Goal: Information Seeking & Learning: Learn about a topic

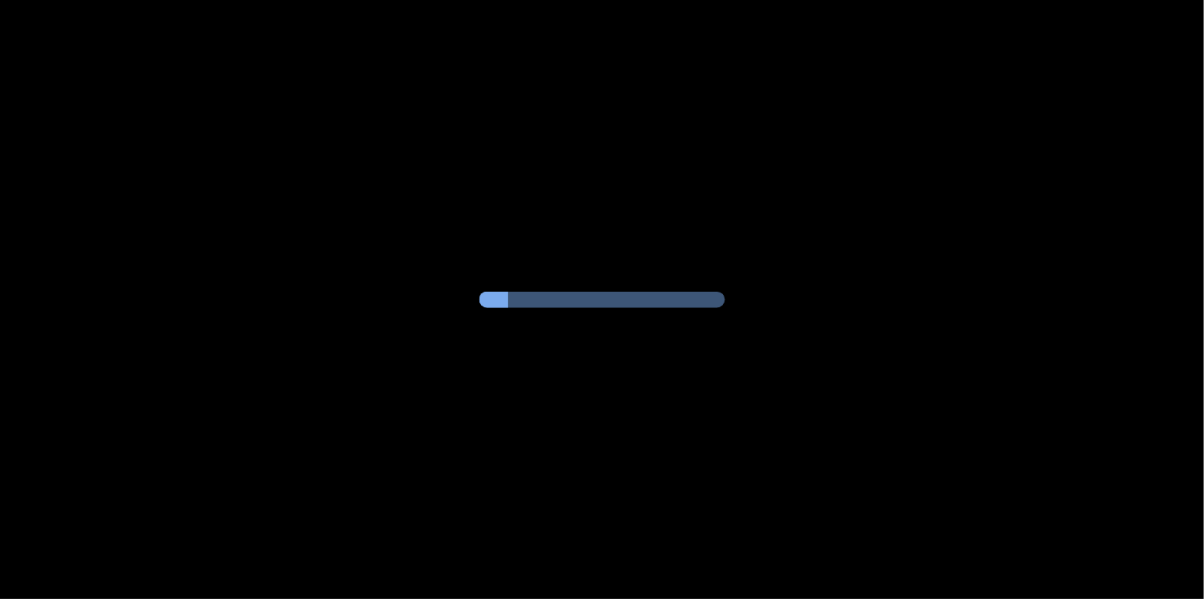
click at [332, 104] on div at bounding box center [602, 299] width 1204 height 599
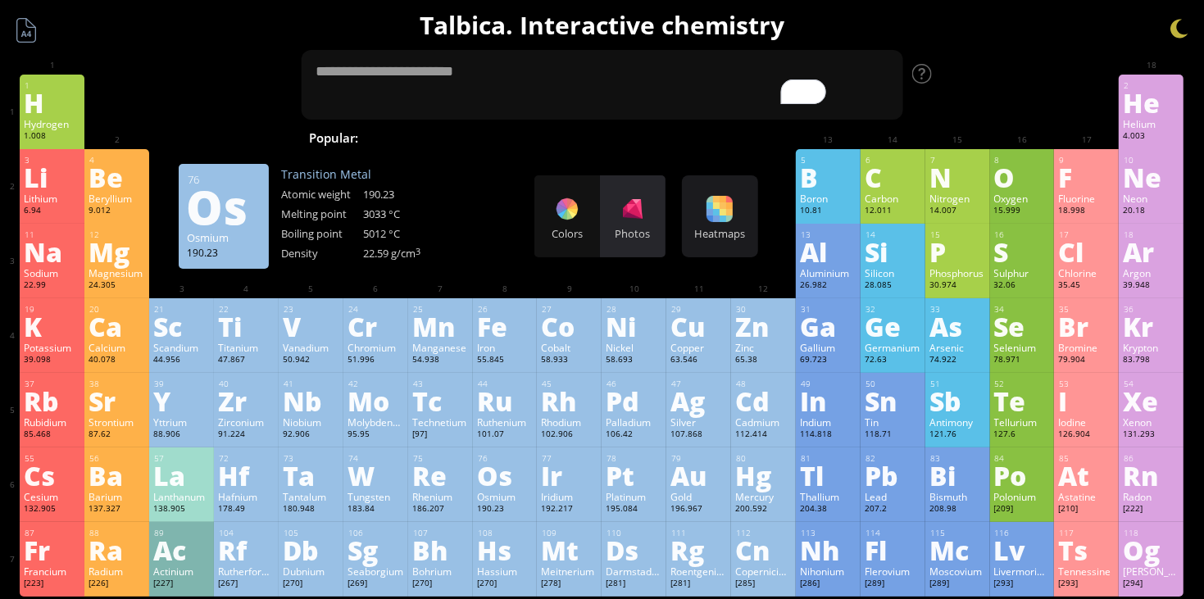
click at [646, 205] on div "Photos" at bounding box center [633, 216] width 66 height 82
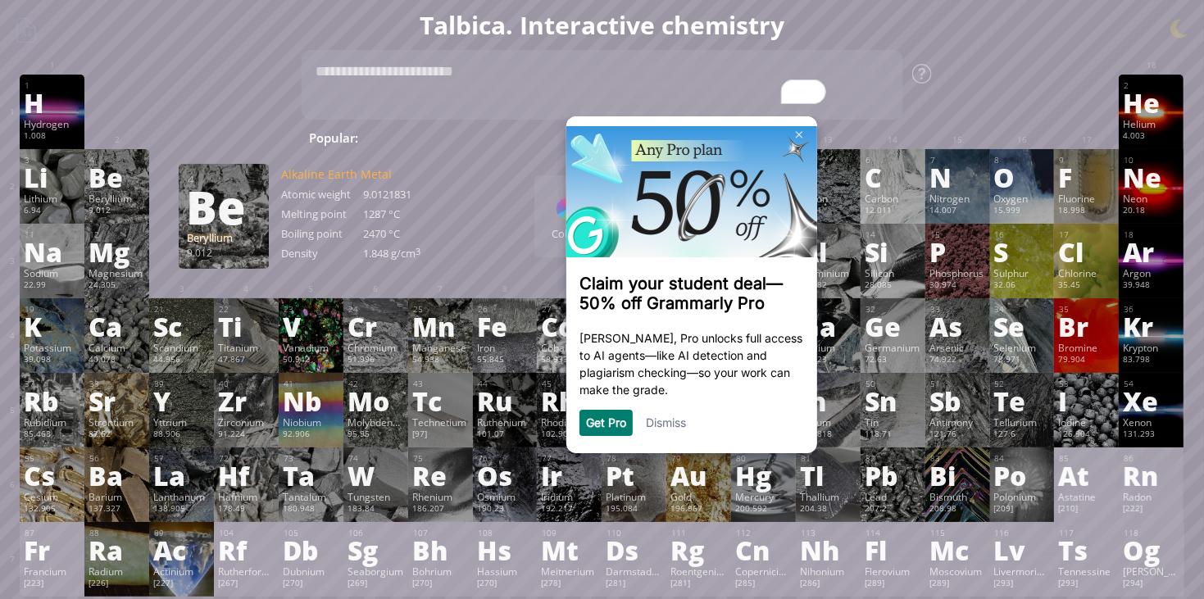
click at [674, 421] on link "Dismiss" at bounding box center [665, 423] width 40 height 14
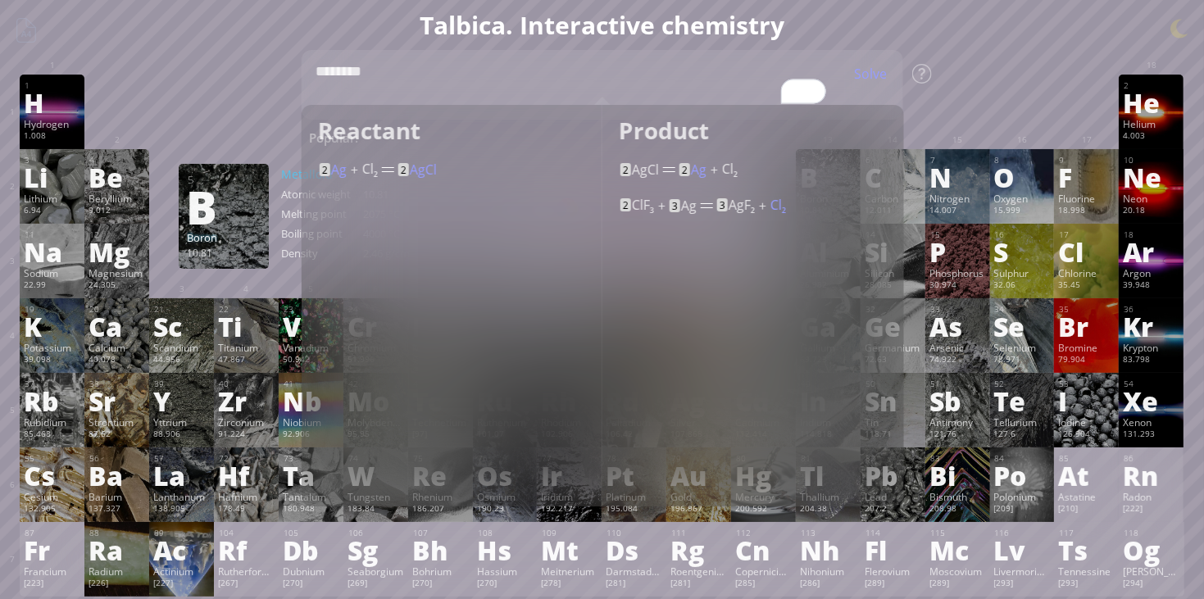
click at [1031, 130] on div "1 H Hydrogen 1.008 −1, +1 −1, +1 -259.14 °C -252.87 °C 0.0899 g/l 1s 1 2 He Hel…" at bounding box center [602, 112] width 1164 height 75
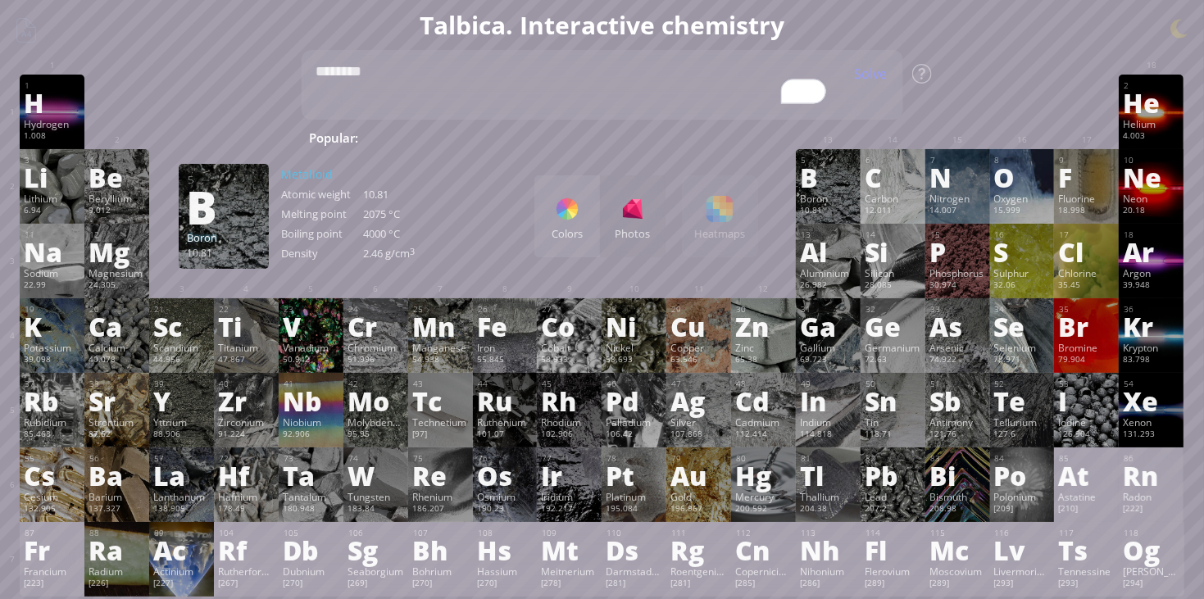
click at [673, 150] on div at bounding box center [699, 161] width 65 height 25
click at [844, 74] on div "Show info" at bounding box center [863, 74] width 82 height 18
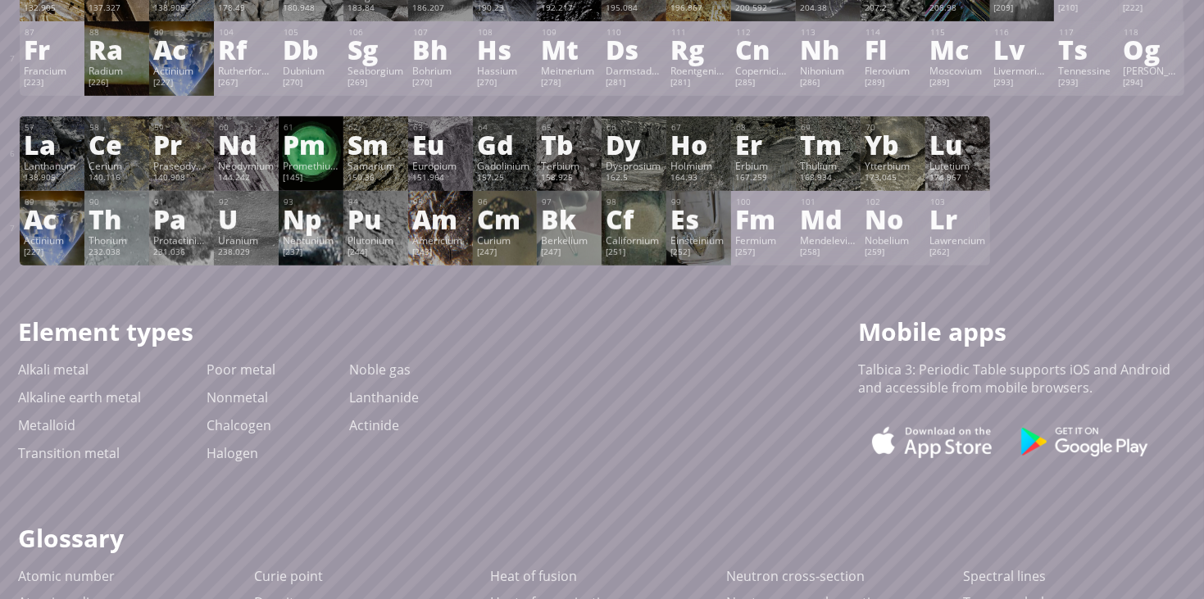
scroll to position [577, 0]
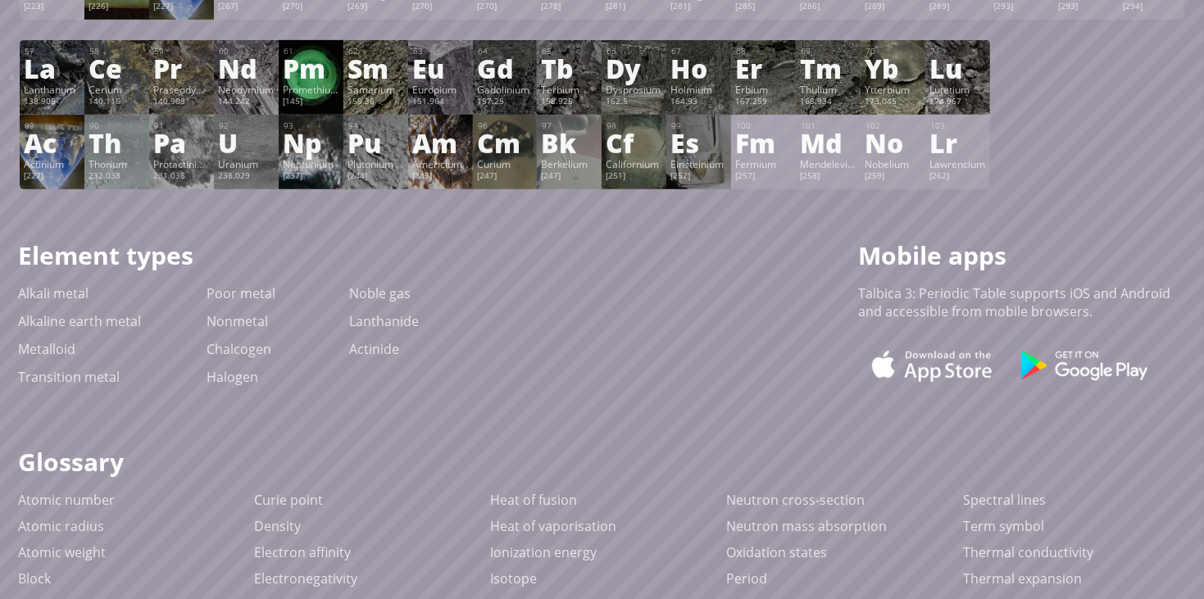
click at [390, 358] on div "Noble gas Lanthanide Actinide" at bounding box center [384, 327] width 70 height 84
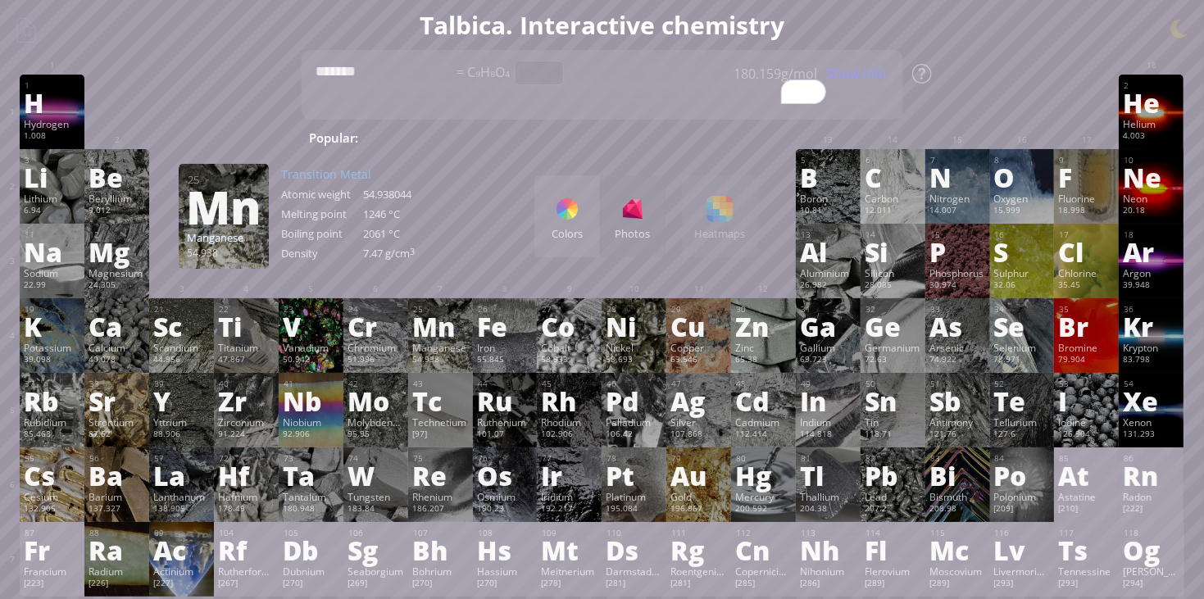
click at [1027, 40] on h1 "Talbica. Interactive chemistry" at bounding box center [602, 25] width 1188 height 34
click at [509, 72] on span "C₉H₈O₄" at bounding box center [483, 72] width 53 height 18
click at [509, 86] on textarea "*******" at bounding box center [602, 85] width 603 height 70
click at [508, 82] on textarea "*******" at bounding box center [602, 85] width 603 height 70
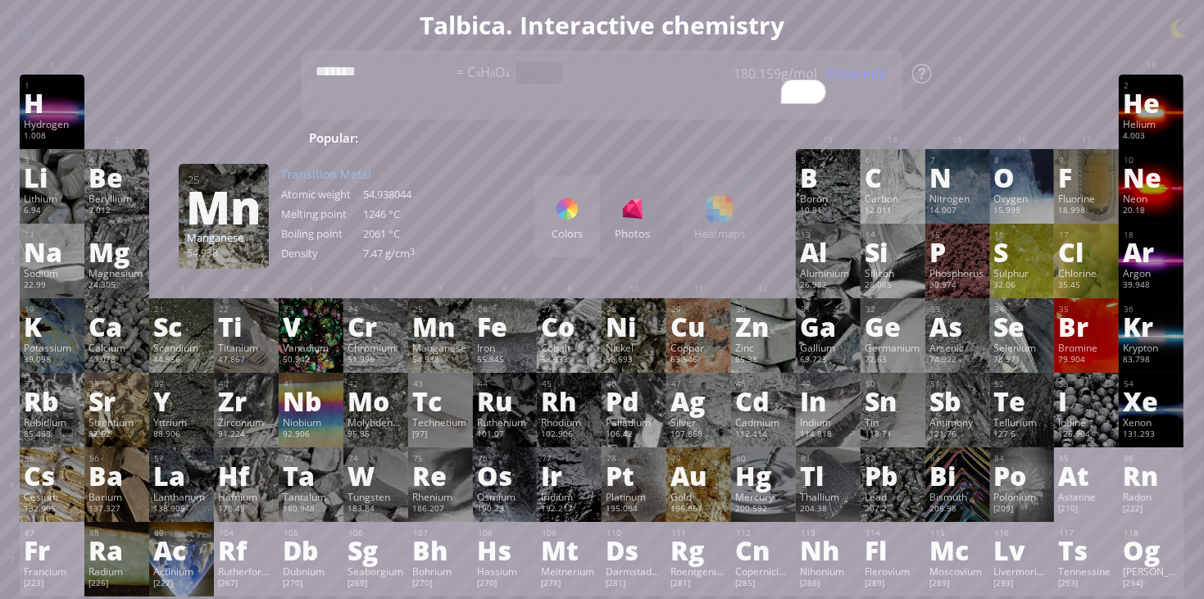
click at [521, 73] on div "tab" at bounding box center [538, 73] width 49 height 25
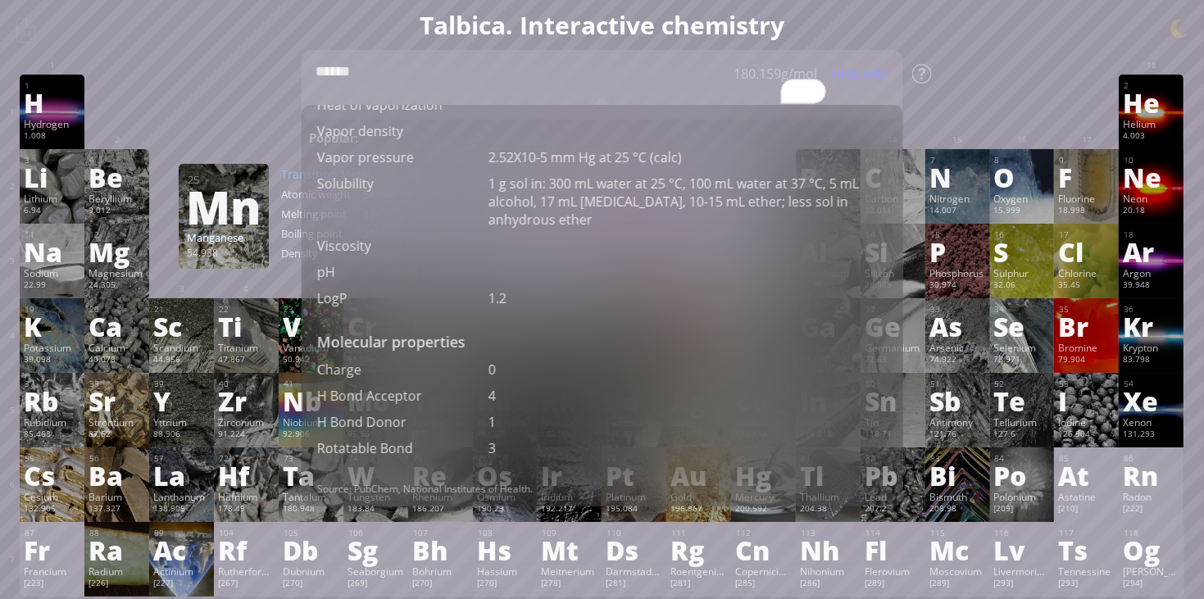
click at [599, 66] on textarea "******" at bounding box center [602, 85] width 603 height 70
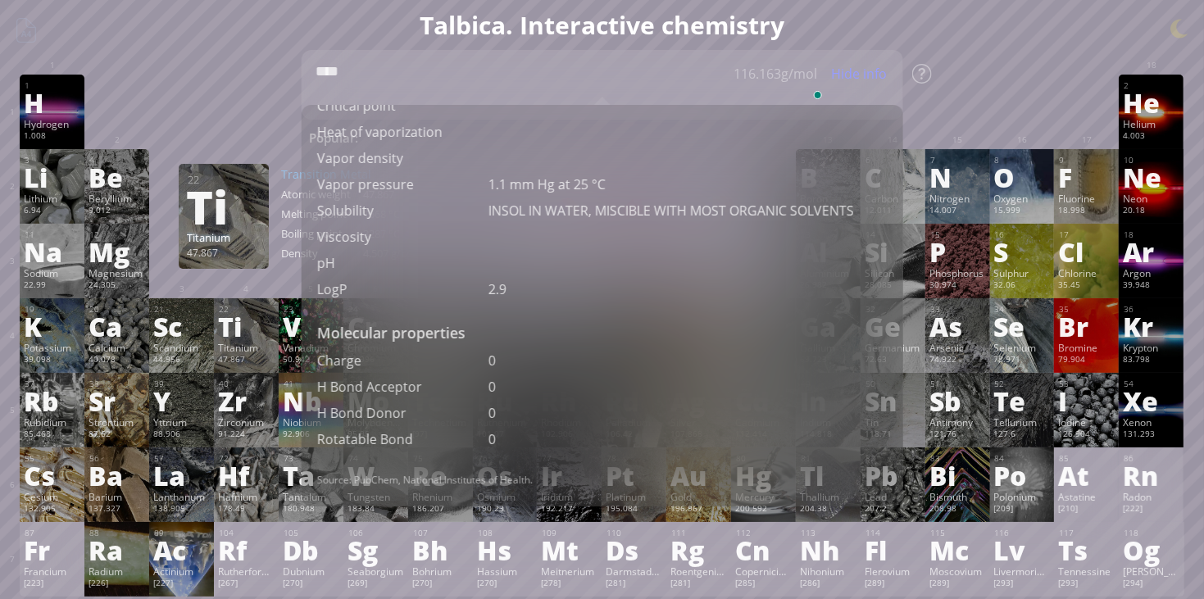
scroll to position [638, 0]
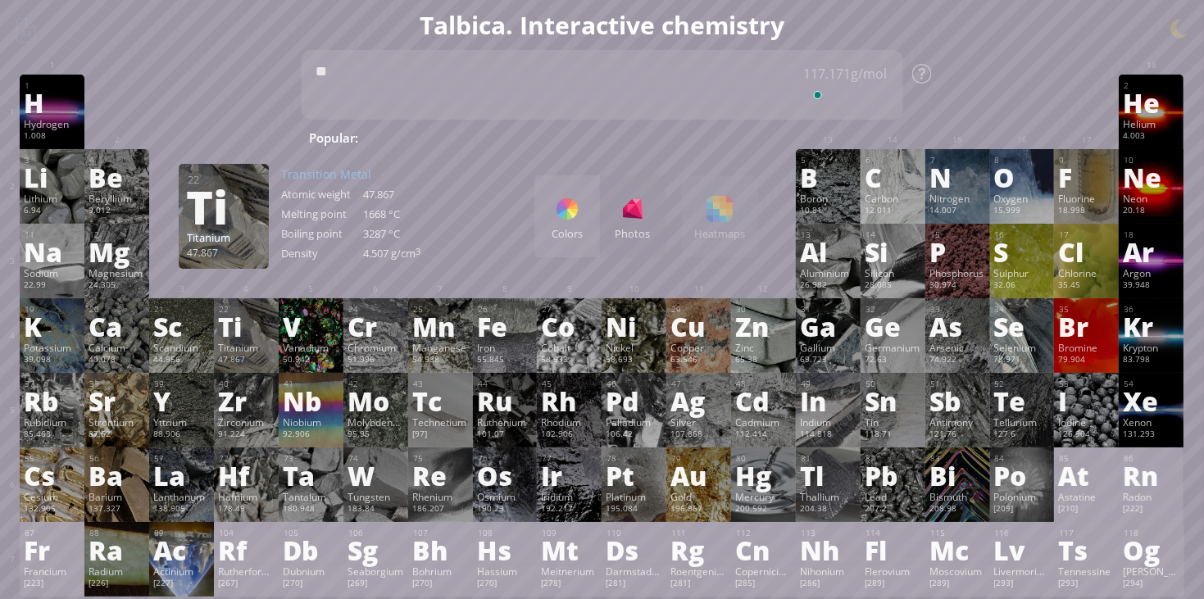
type textarea "*"
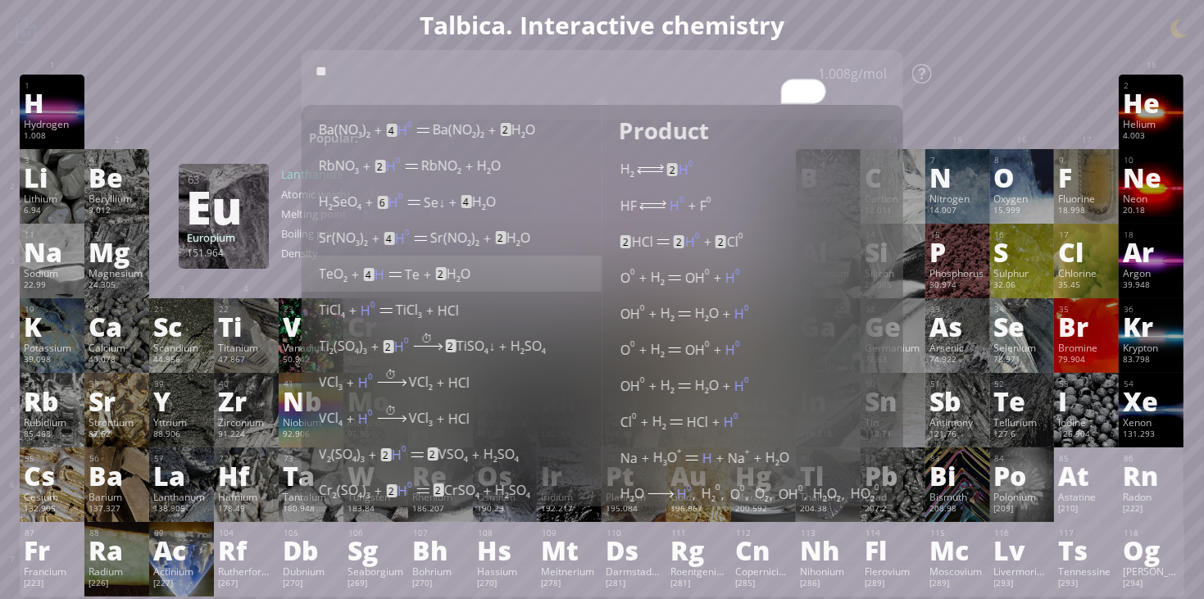
scroll to position [2, 0]
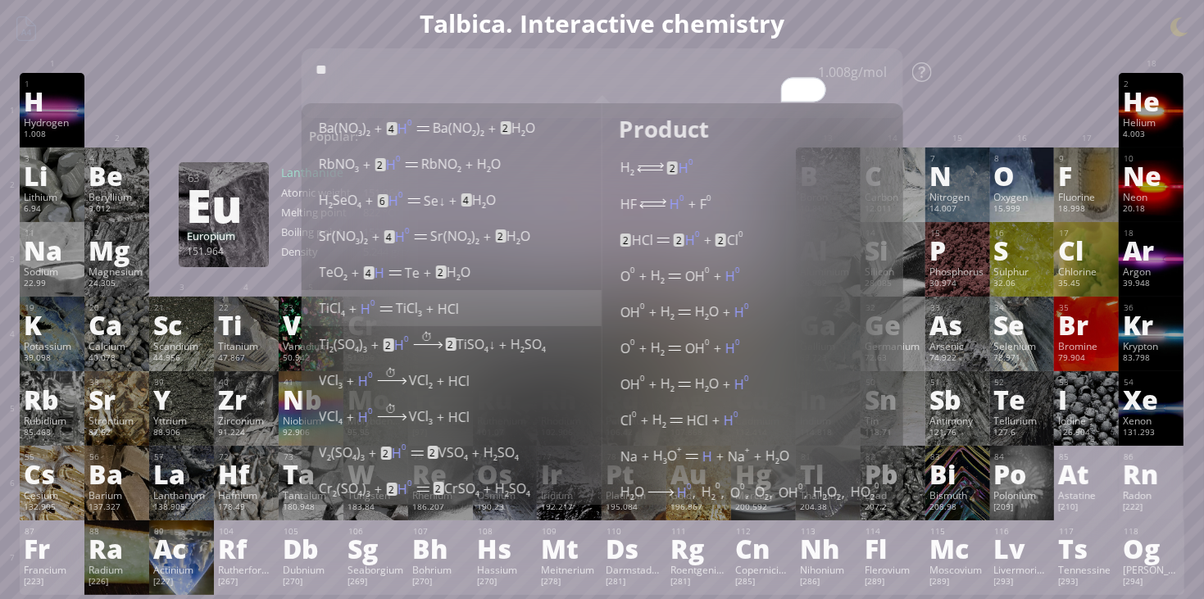
click at [432, 311] on div "TiCl 4 + H 0 (Zn, concentrated HCl) TiCl 3 + HCl" at bounding box center [452, 306] width 266 height 25
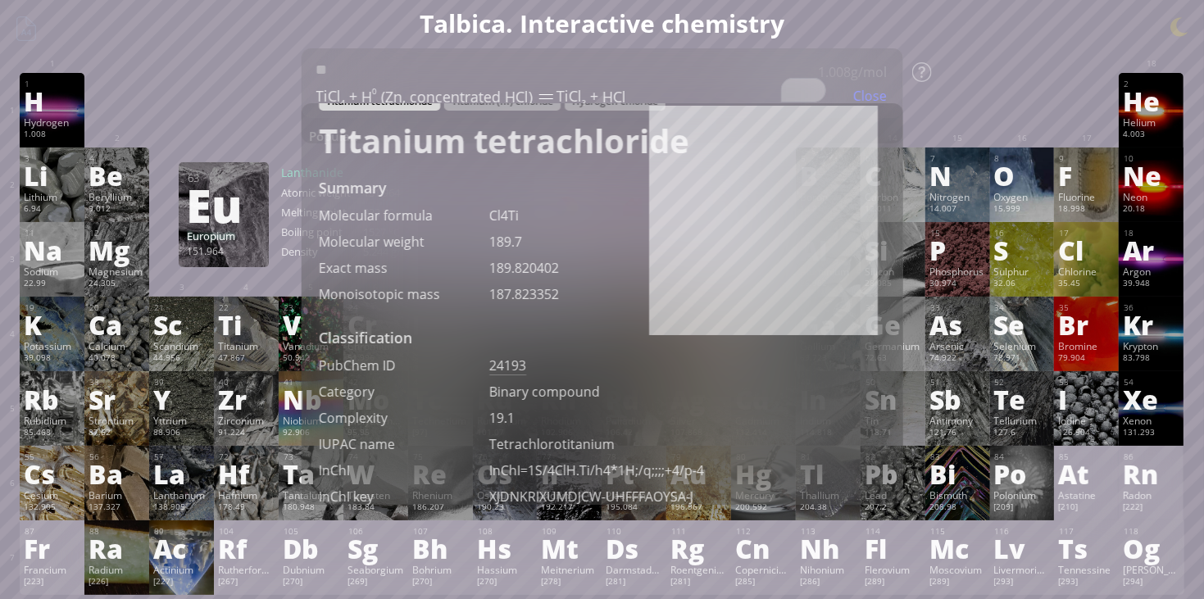
scroll to position [0, 0]
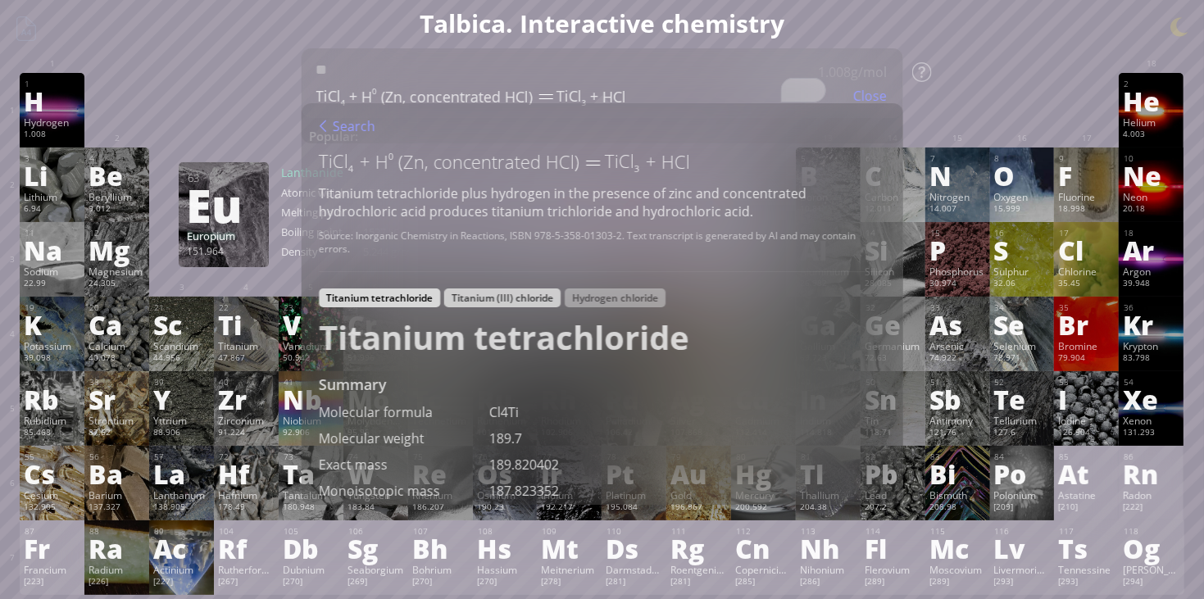
click at [519, 297] on div "Titanium (III) chloride" at bounding box center [502, 298] width 116 height 19
click at [630, 291] on div "Hydrogen chloride" at bounding box center [615, 298] width 101 height 19
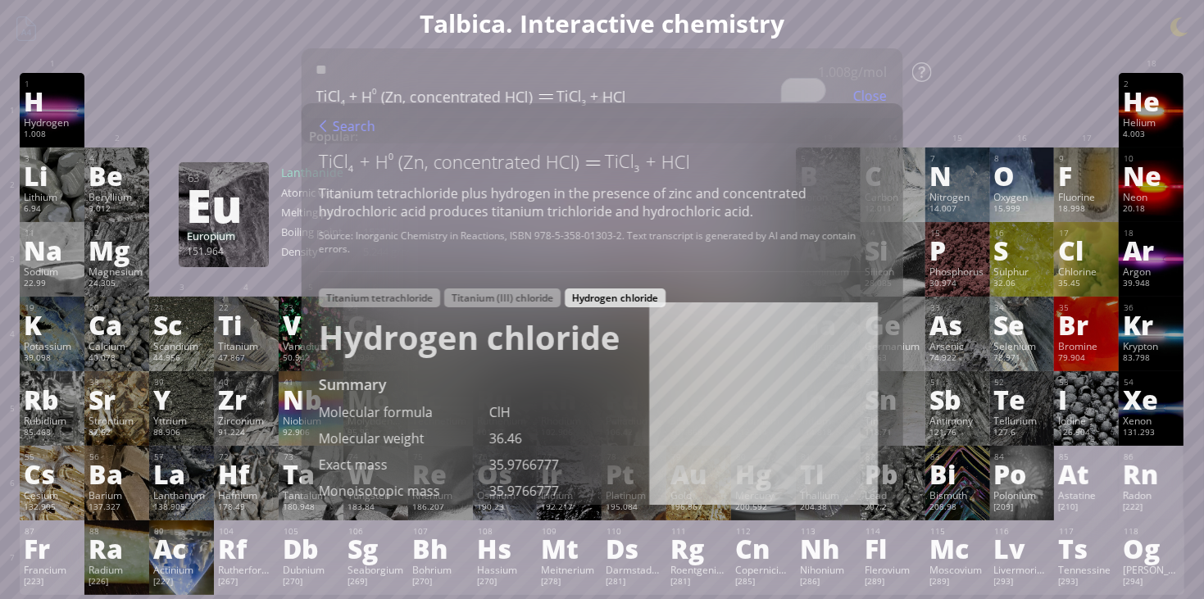
click at [922, 101] on div "1 H Hydrogen 1.008 −1, +1 −1, +1 -259.14 °C -252.87 °C 0.0899 g/l 1s 1 2 He Hel…" at bounding box center [602, 110] width 1164 height 75
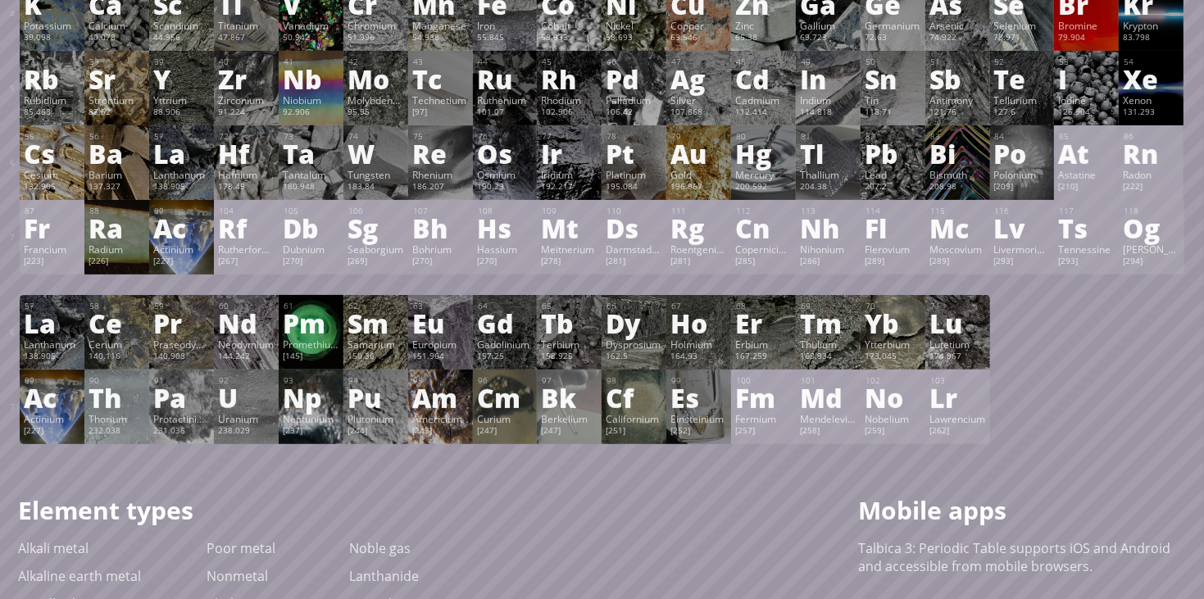
scroll to position [325, 0]
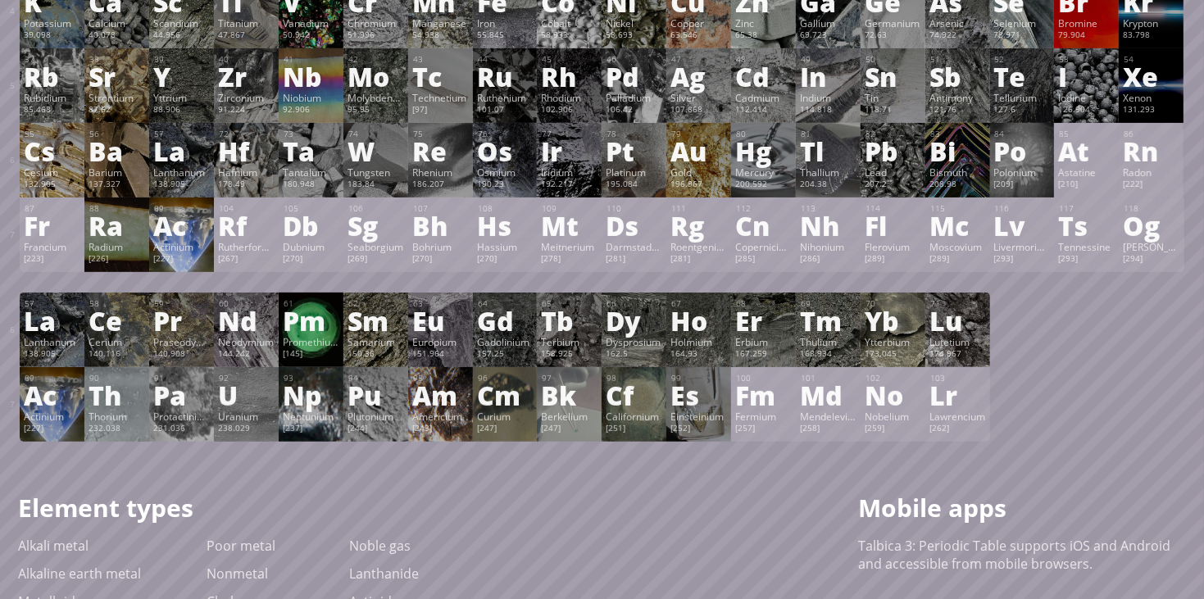
click at [207, 253] on div "[227]" at bounding box center [181, 259] width 57 height 13
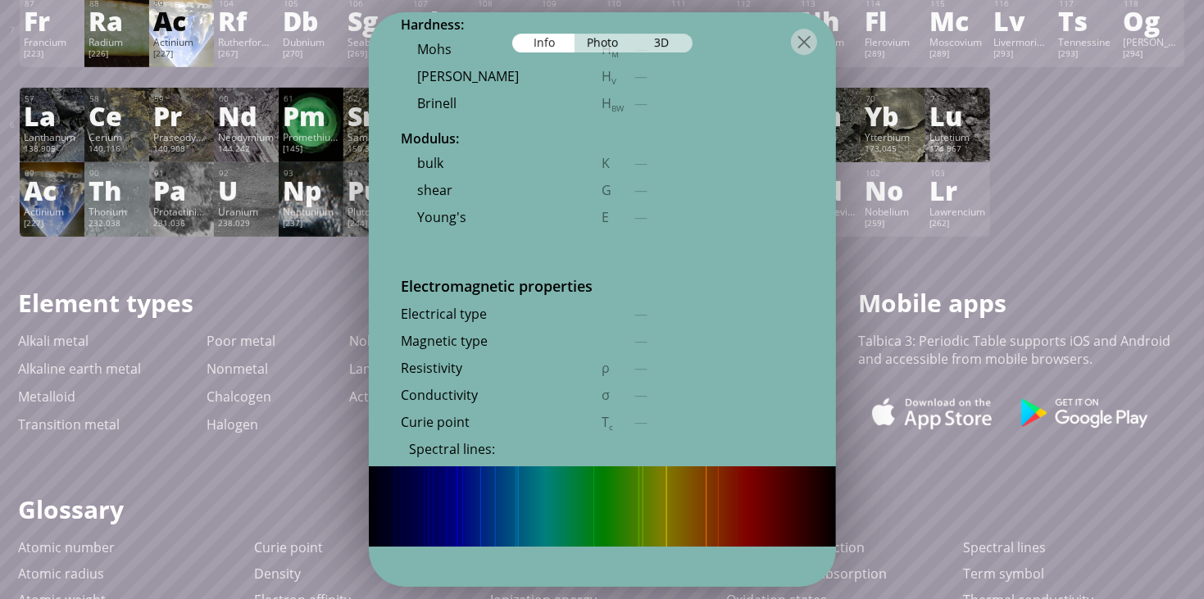
scroll to position [2745, 0]
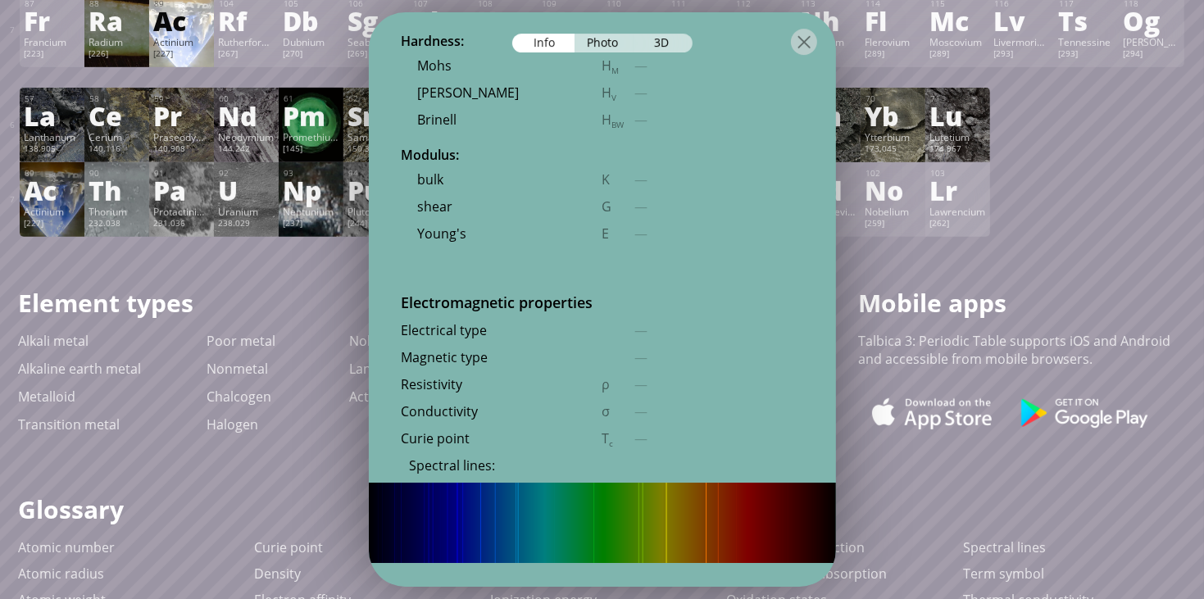
click at [988, 221] on div "103 Lr Lawrencium [262] +3 +3 1627 °C N/A N/A [Rn]7s 2 5f 14 7p 1" at bounding box center [958, 199] width 65 height 75
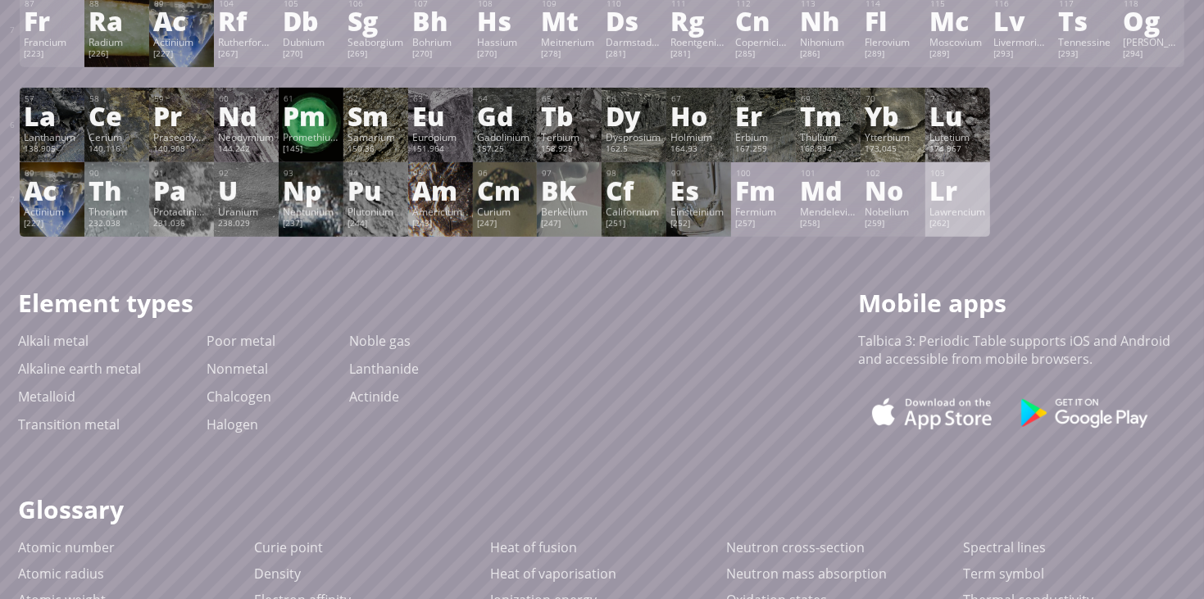
scroll to position [2488, 0]
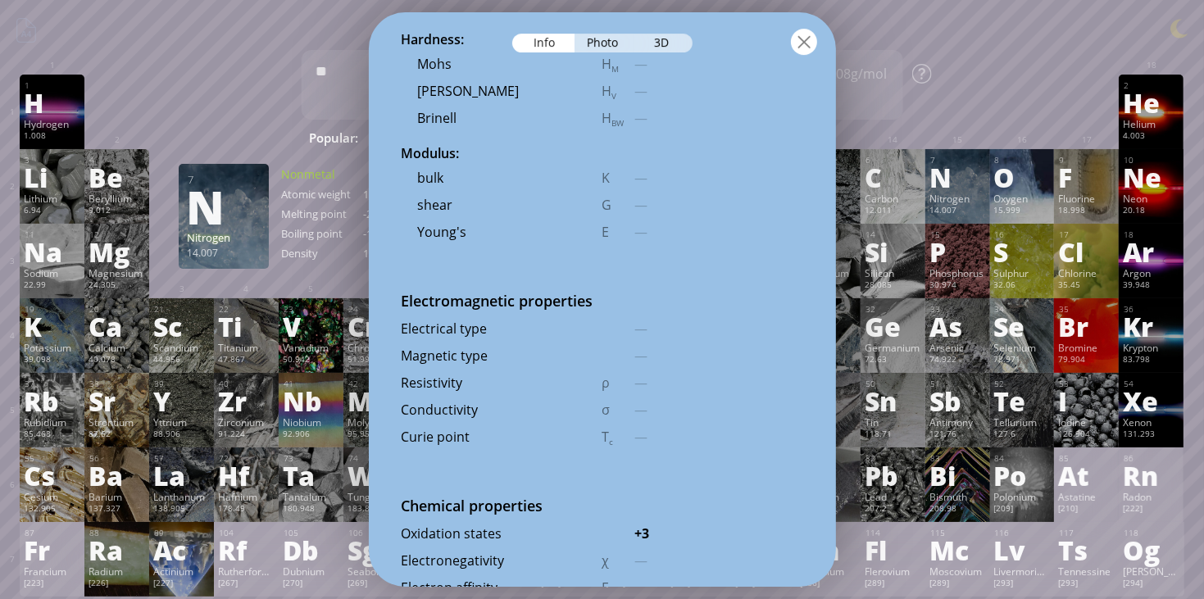
click at [807, 45] on div at bounding box center [804, 42] width 26 height 26
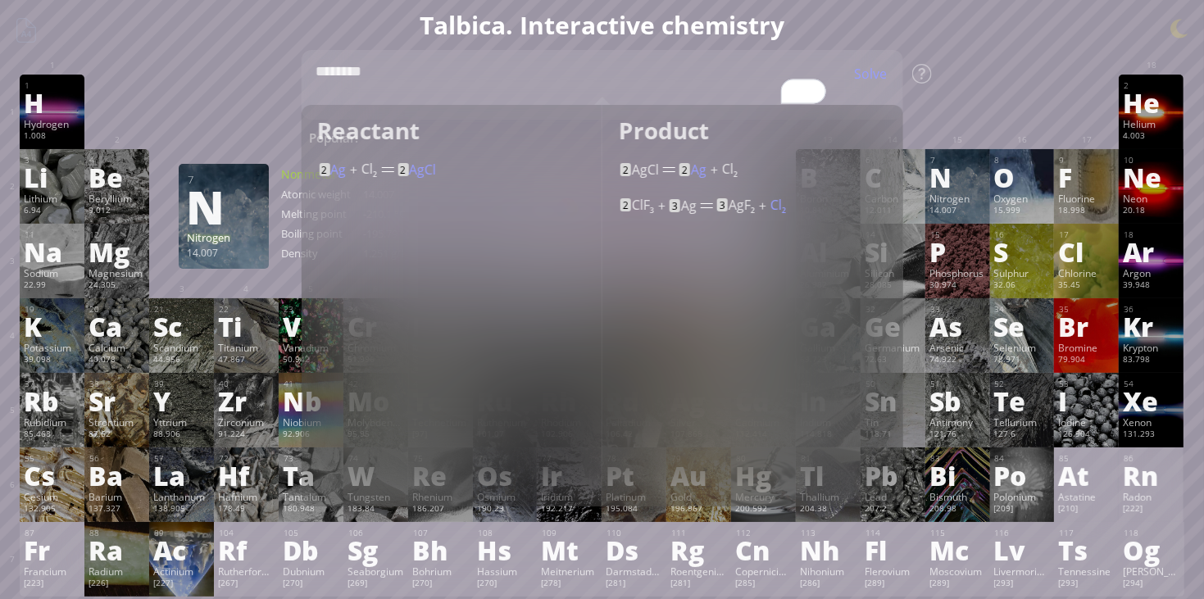
click at [995, 84] on div at bounding box center [1023, 86] width 57 height 13
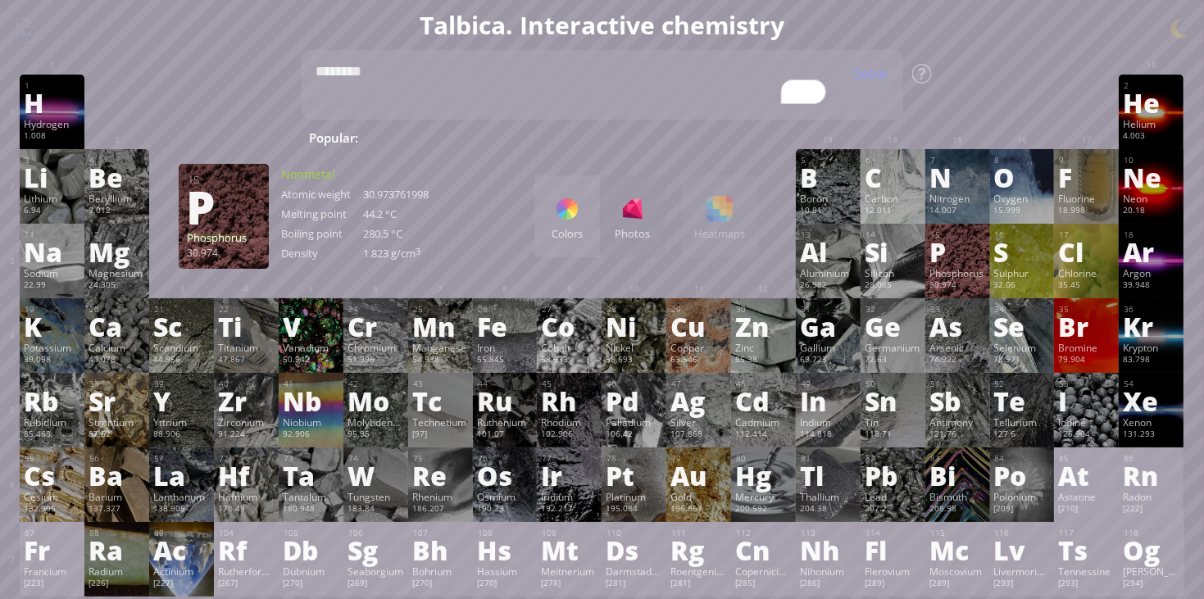
click at [935, 266] on div "Phosphorus" at bounding box center [958, 272] width 57 height 13
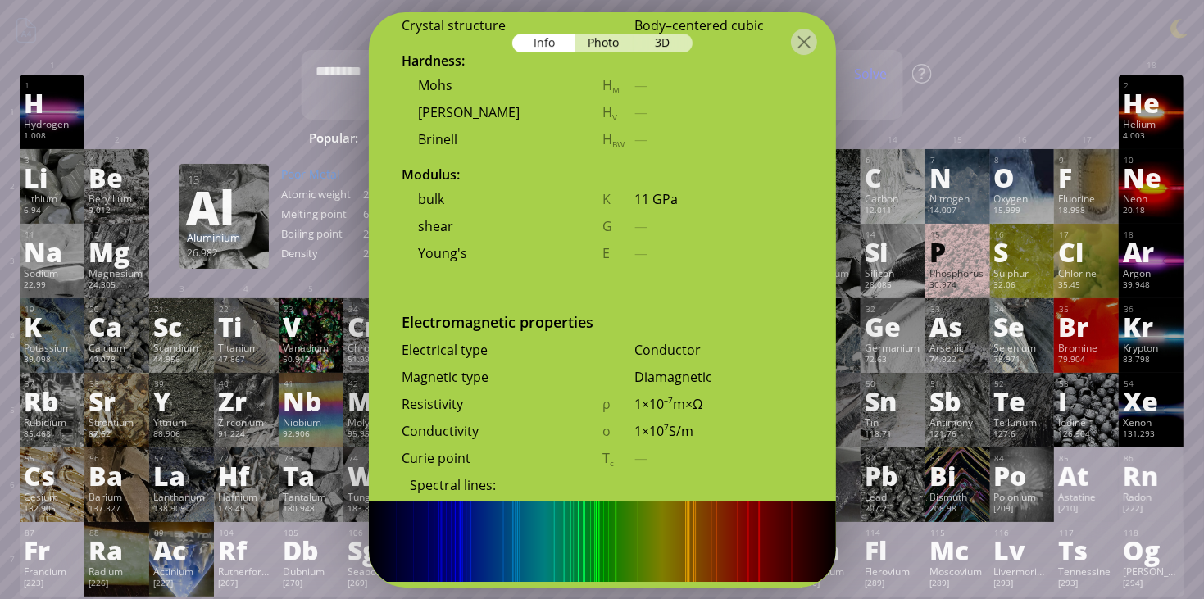
click at [871, 107] on textarea "********" at bounding box center [602, 85] width 603 height 70
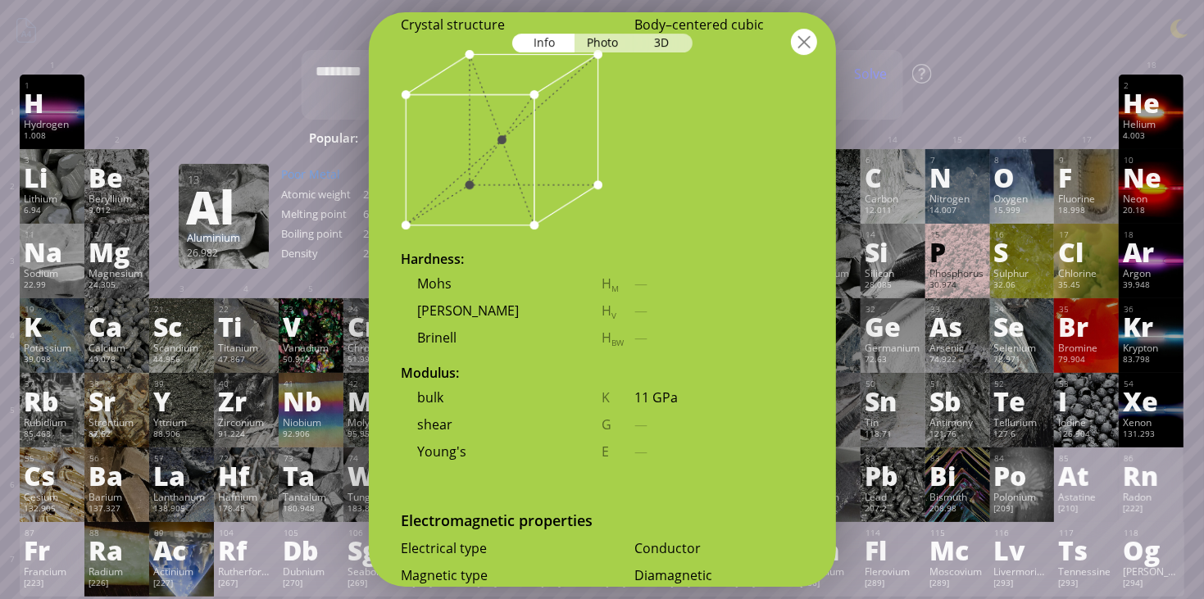
click at [807, 47] on div at bounding box center [804, 42] width 26 height 26
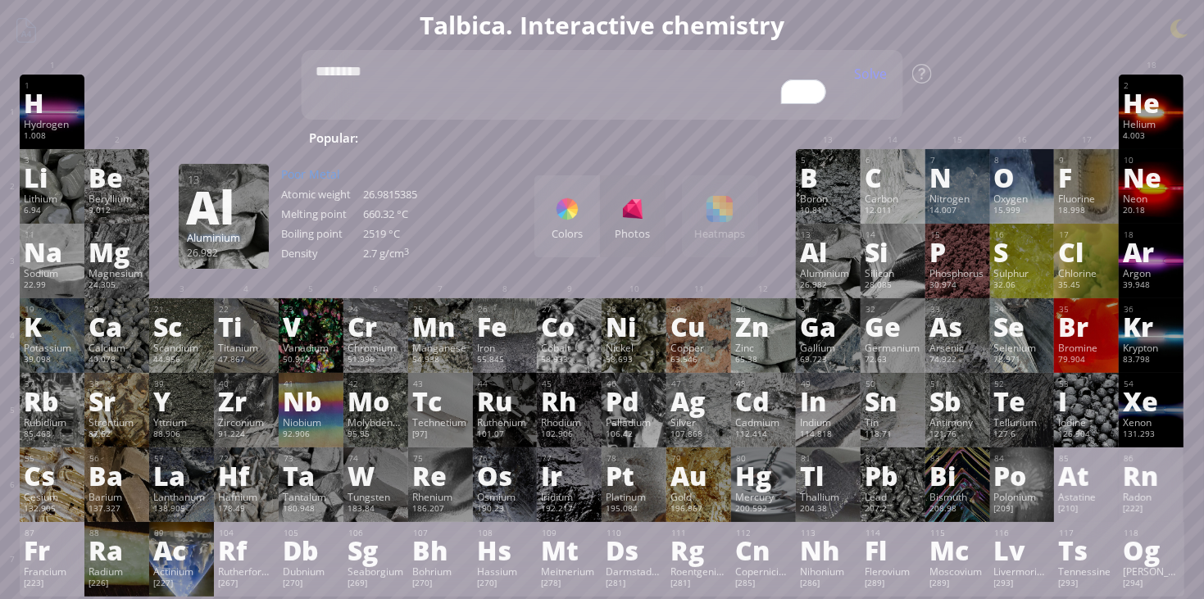
click at [579, 111] on textarea "********" at bounding box center [602, 85] width 603 height 70
type textarea "*"
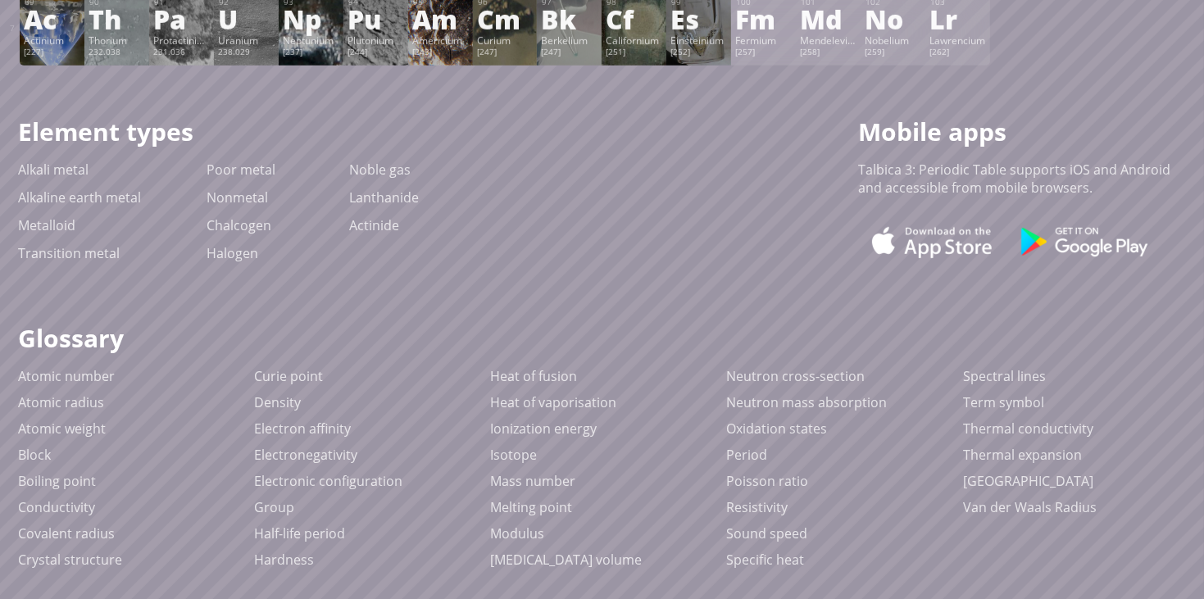
scroll to position [0, 0]
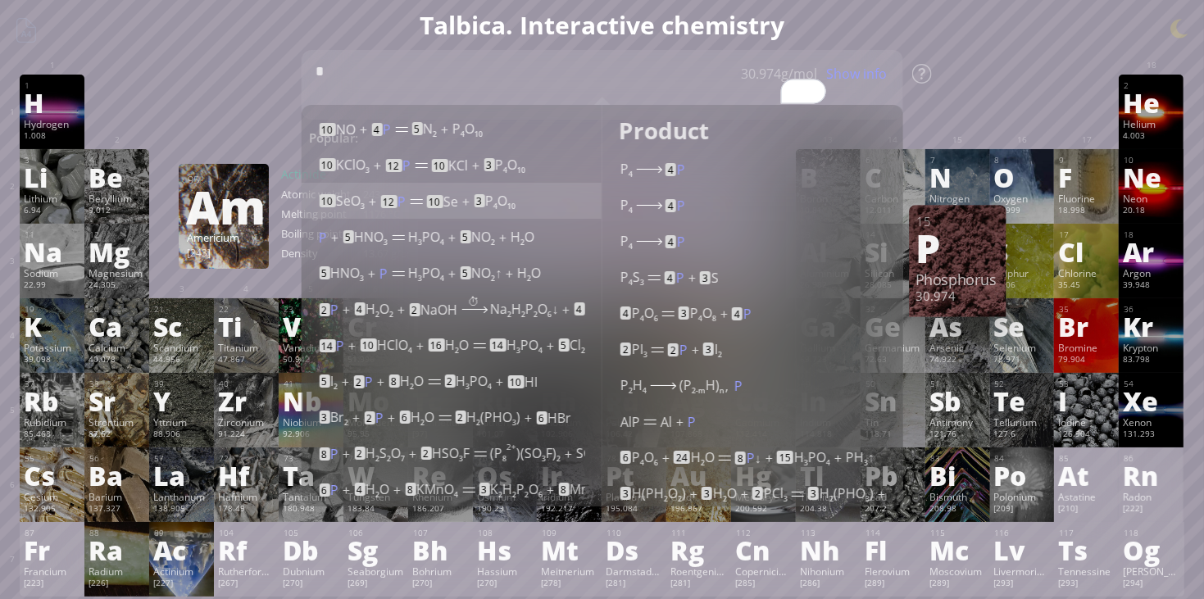
click at [418, 198] on div at bounding box center [416, 202] width 12 height 8
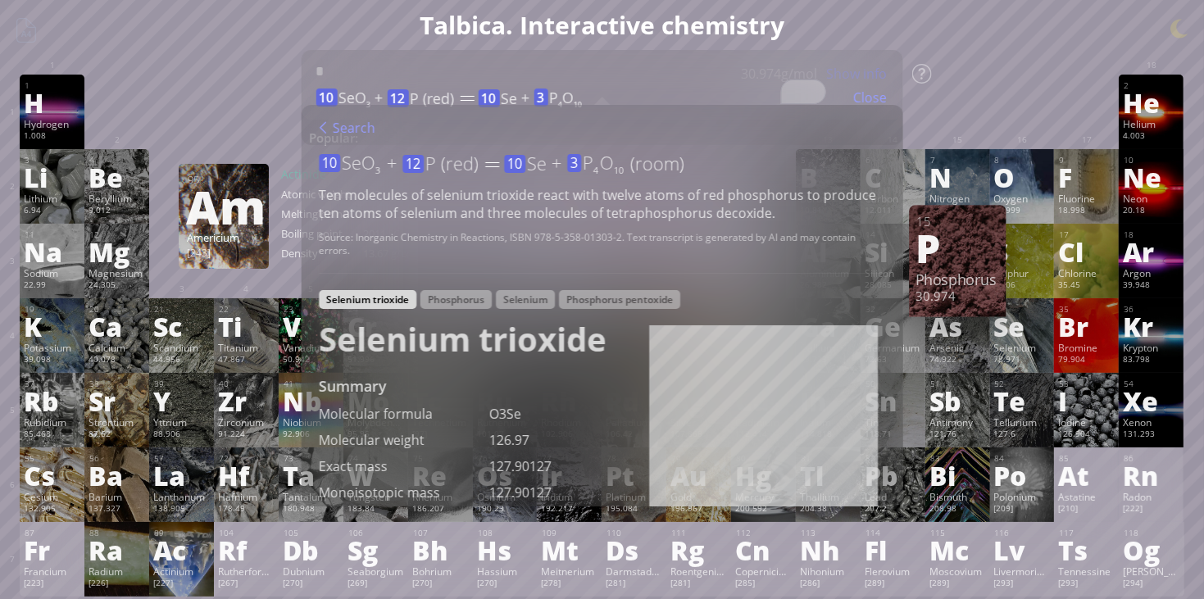
click at [179, 115] on div "1 H Hydrogen 1.008 −1, +1 −1, +1 -259.14 °C -252.87 °C 0.0899 g/l 1s 1 2 He Hel…" at bounding box center [602, 112] width 1164 height 75
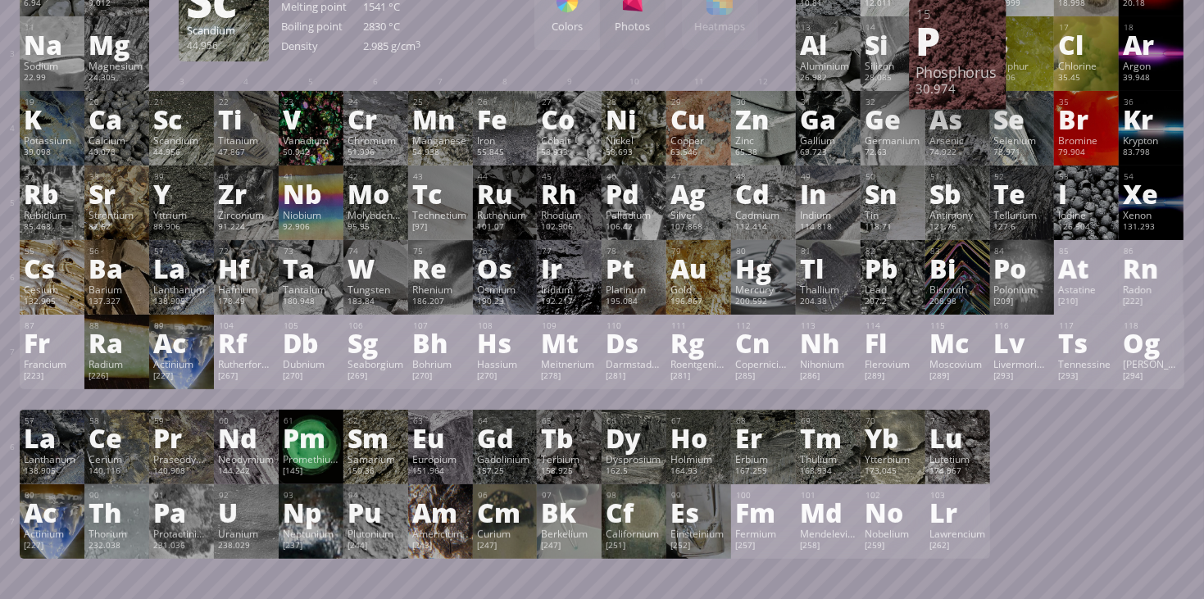
scroll to position [126, 0]
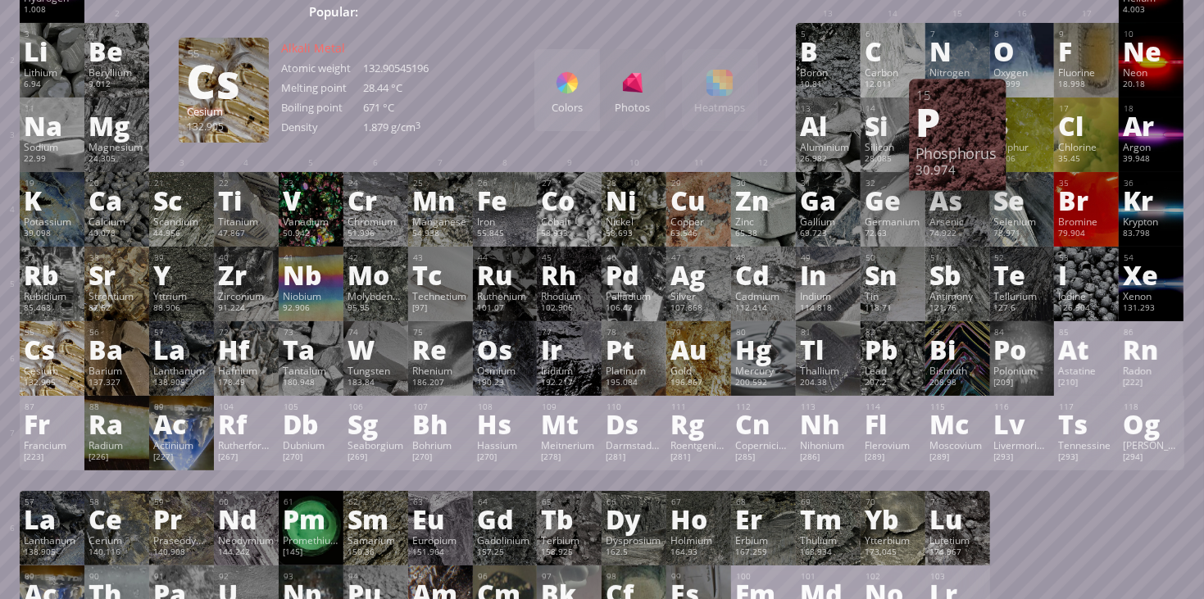
click at [36, 357] on div "Cs" at bounding box center [52, 349] width 57 height 26
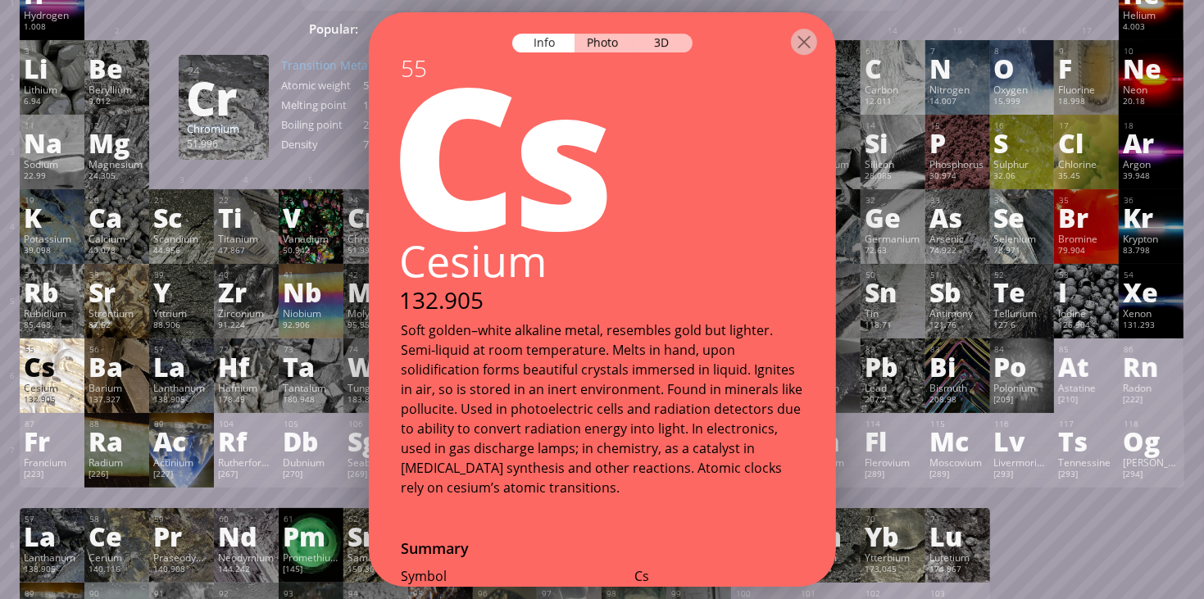
scroll to position [108, 0]
click at [607, 38] on div "Photo" at bounding box center [604, 43] width 59 height 19
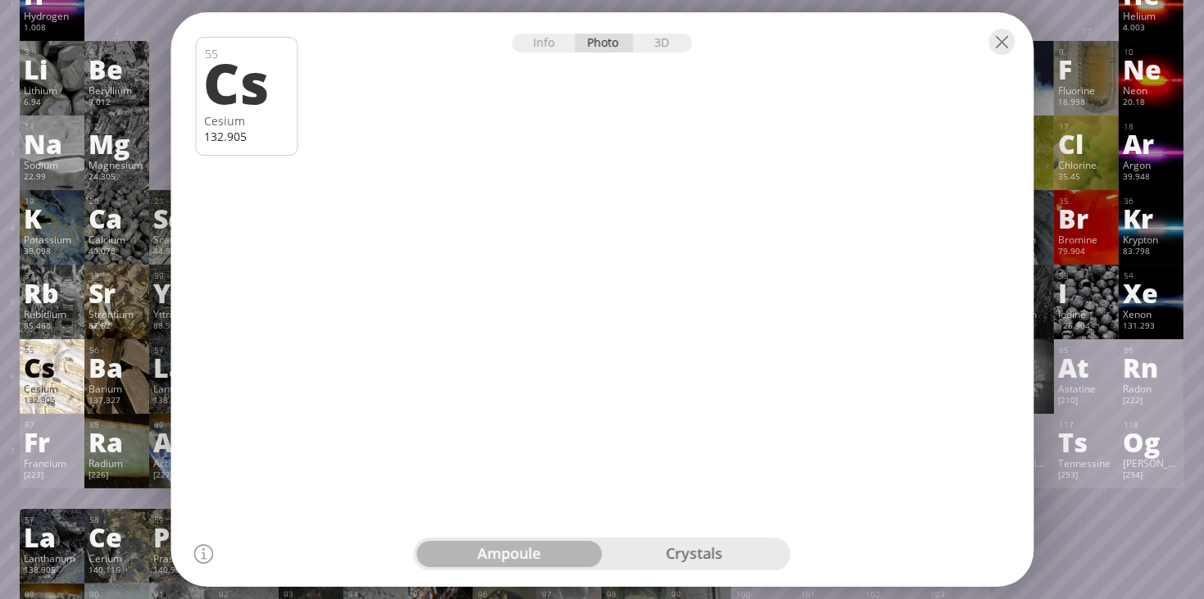
drag, startPoint x: 642, startPoint y: 324, endPoint x: 786, endPoint y: 361, distance: 149.0
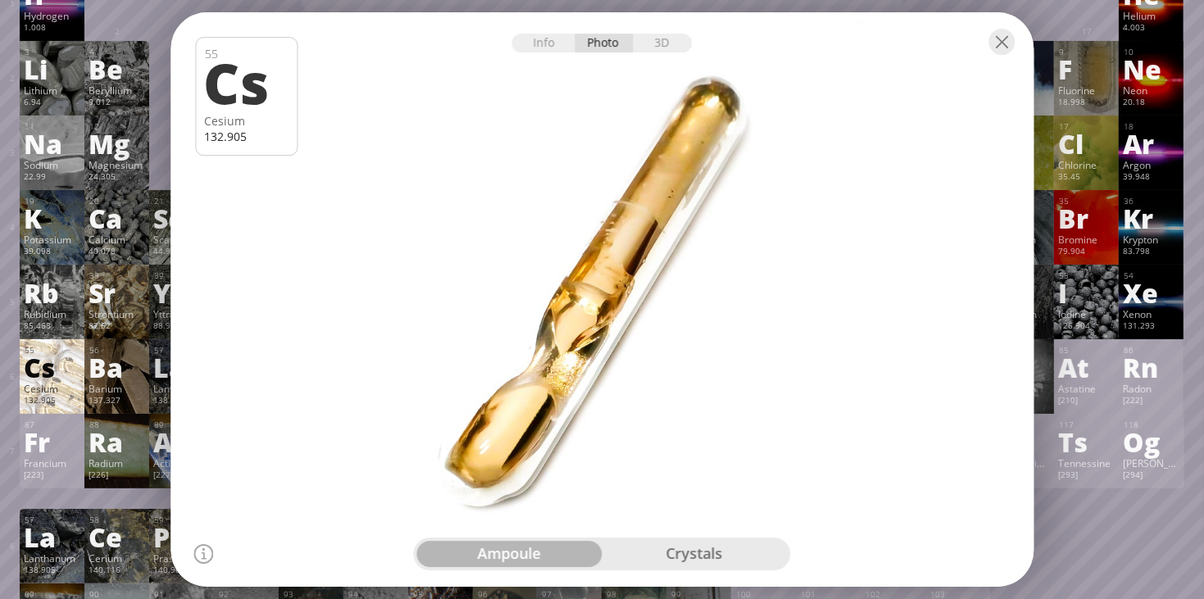
click at [786, 361] on div at bounding box center [602, 299] width 872 height 581
click at [1009, 31] on div at bounding box center [1002, 42] width 26 height 26
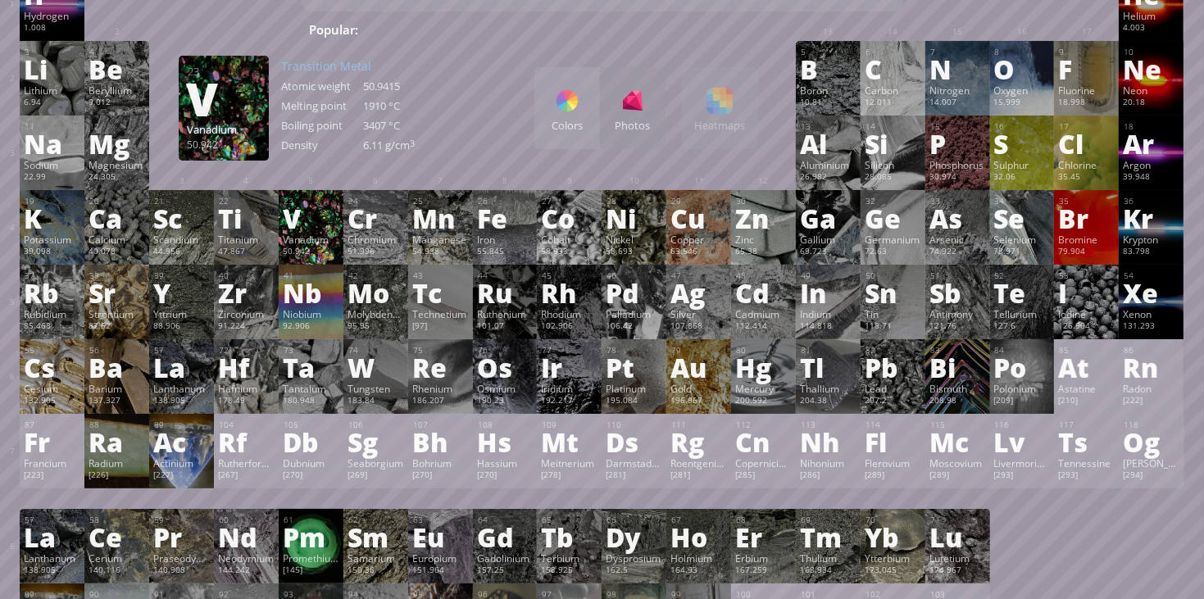
click at [326, 225] on div "V" at bounding box center [311, 218] width 57 height 26
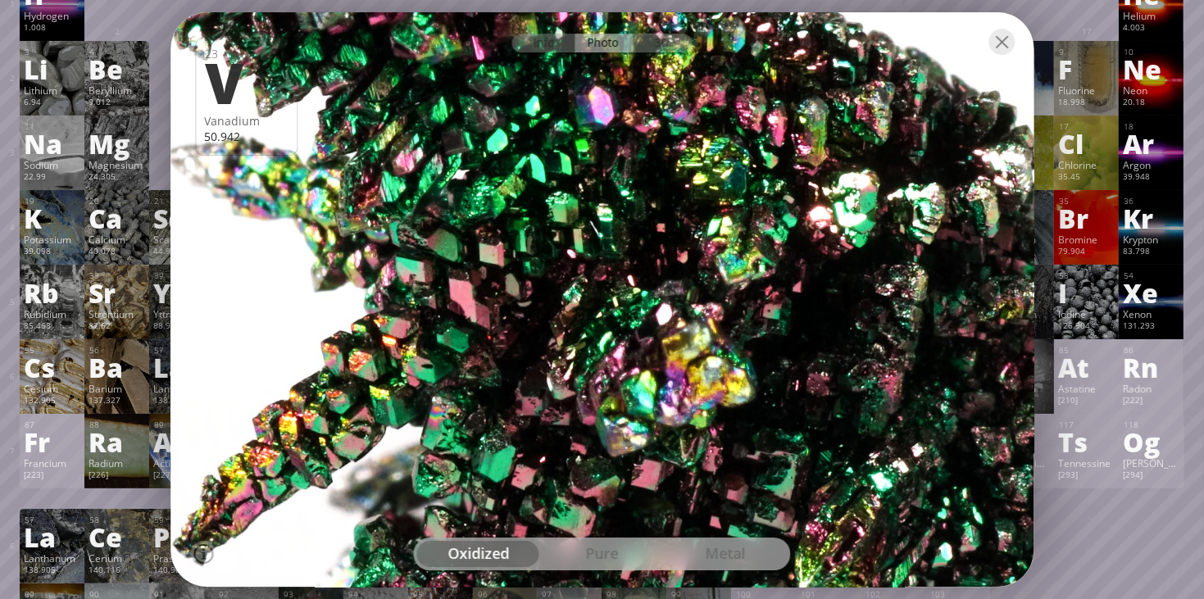
drag, startPoint x: 506, startPoint y: 308, endPoint x: 572, endPoint y: 353, distance: 79.8
click at [572, 353] on div at bounding box center [602, 299] width 872 height 581
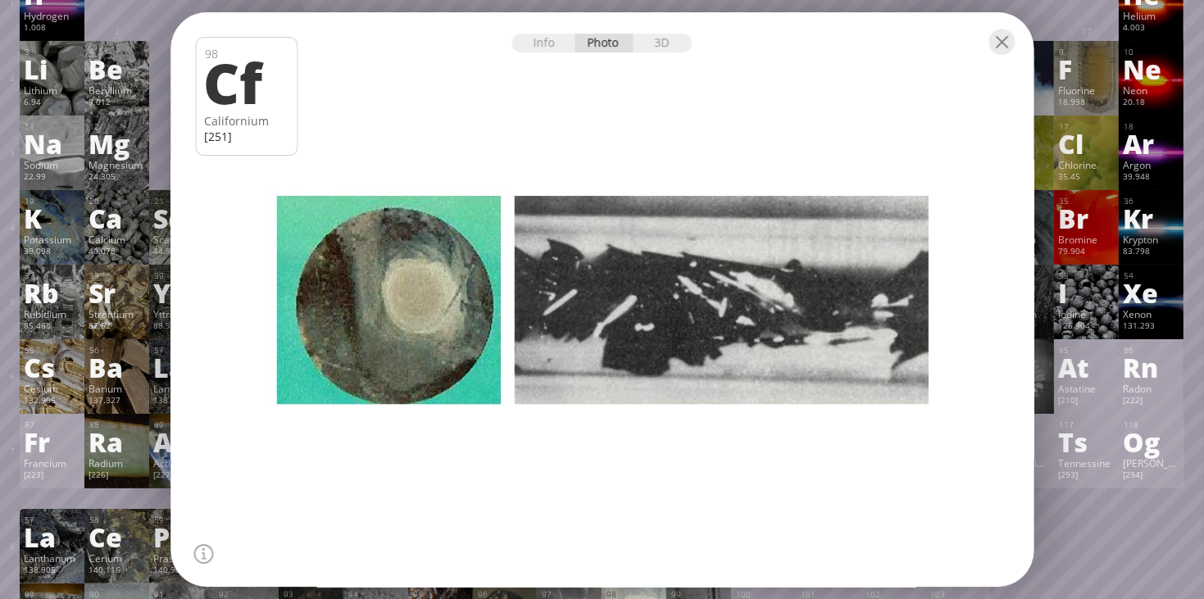
click at [125, 41] on div "4 Be Beryllium 9.012 0, +1, +2 0, +1, +2 1287 °C 2470 °C 1.848 g/cm 3 [He]2s 2" at bounding box center [116, 78] width 65 height 75
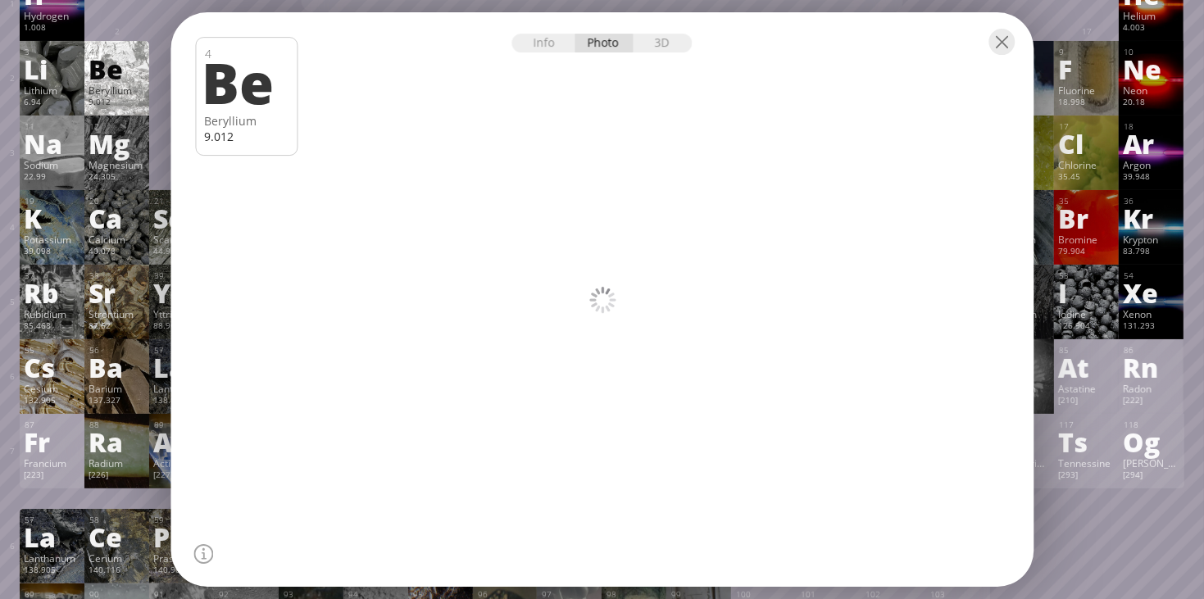
click at [80, 230] on div "K" at bounding box center [52, 218] width 57 height 26
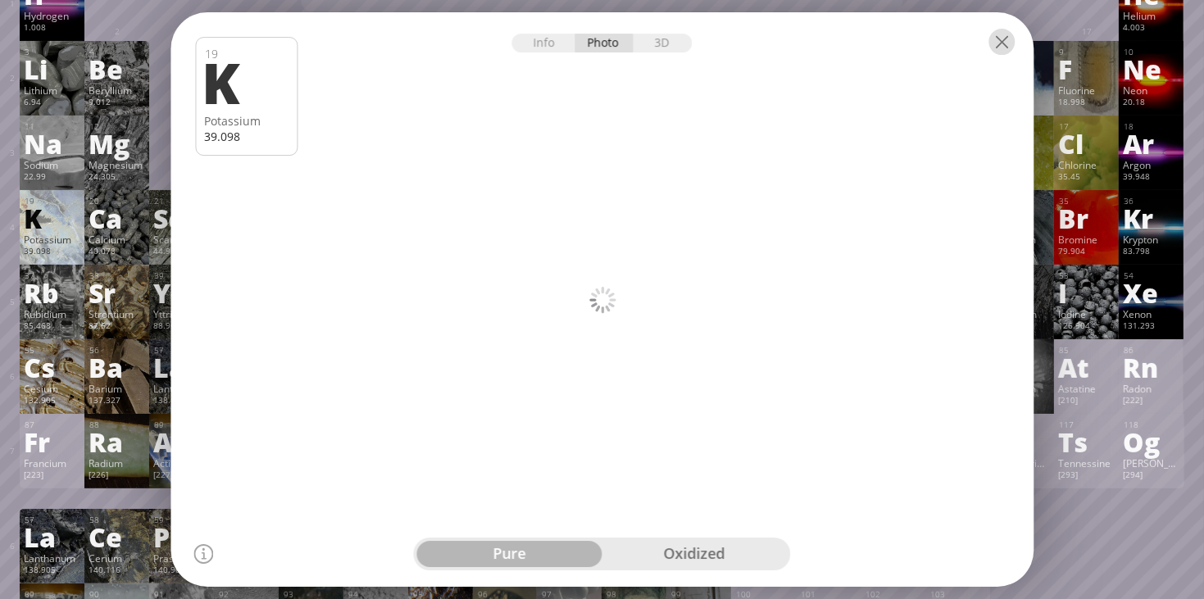
click at [1004, 50] on div at bounding box center [1002, 42] width 26 height 26
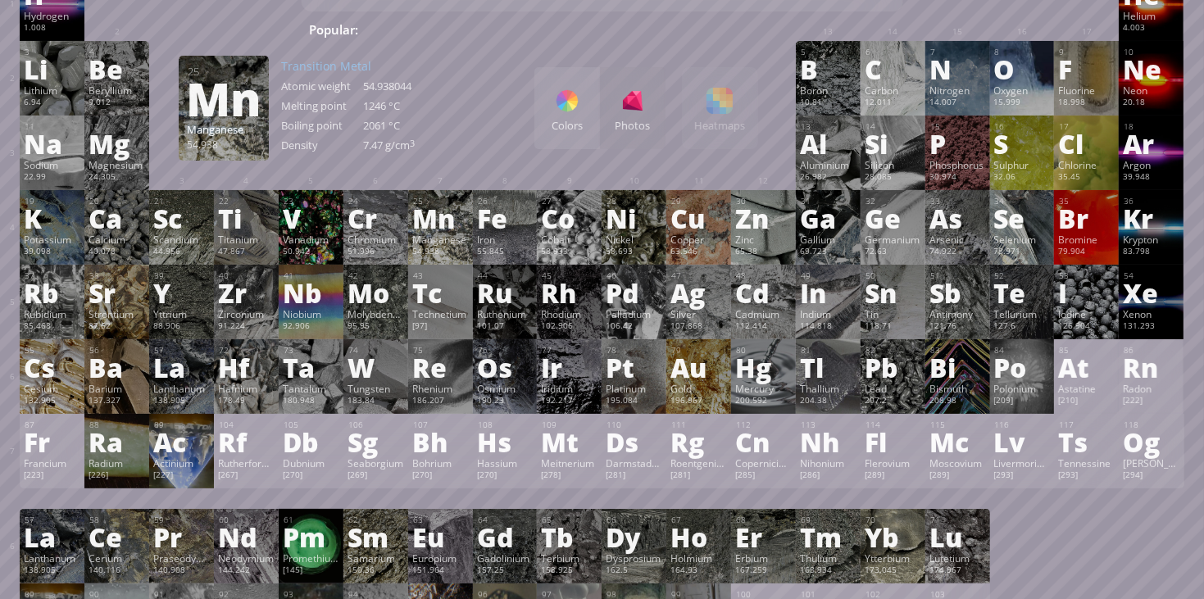
scroll to position [0, 0]
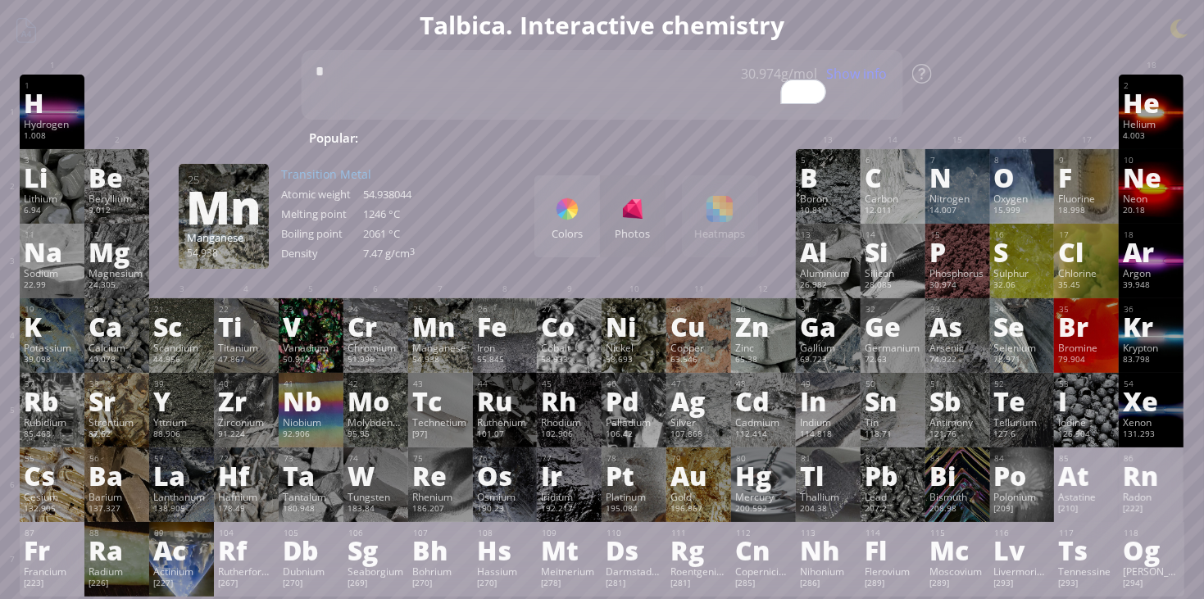
click at [741, 211] on div "Colors Photos Heatmaps Heatmaps Normal mode Melting point Boiling point Density…" at bounding box center [647, 216] width 224 height 82
click at [725, 209] on div "Colors Photos Heatmaps Heatmaps Normal mode Melting point Boiling point Density…" at bounding box center [647, 216] width 224 height 82
click at [653, 208] on div "Colors Photos" at bounding box center [600, 216] width 131 height 82
click at [531, 207] on div "3 [PERSON_NAME] 6.94 −1, +1 −1, +1 180.54 °C 1342 °C 0.535 g/cm 3 [He]2s 1 4 Be…" at bounding box center [602, 186] width 1164 height 75
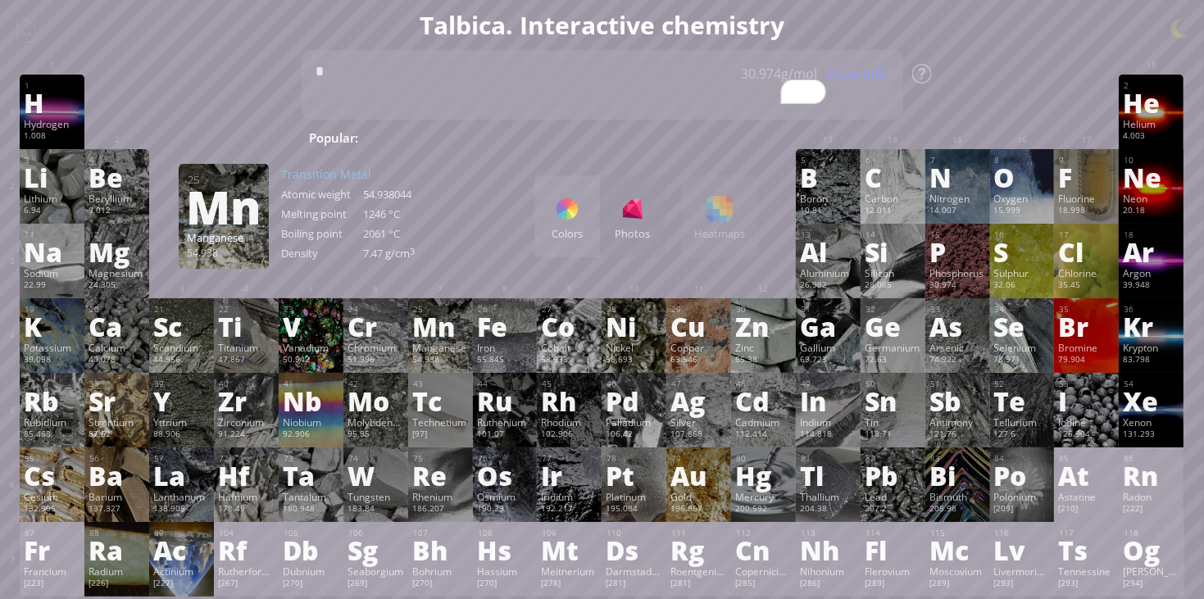
click at [281, 108] on div "1 H Hydrogen 1.008 −1, +1 −1, +1 -259.14 °C -252.87 °C 0.0899 g/l 1s 1 2 He Hel…" at bounding box center [602, 112] width 1164 height 75
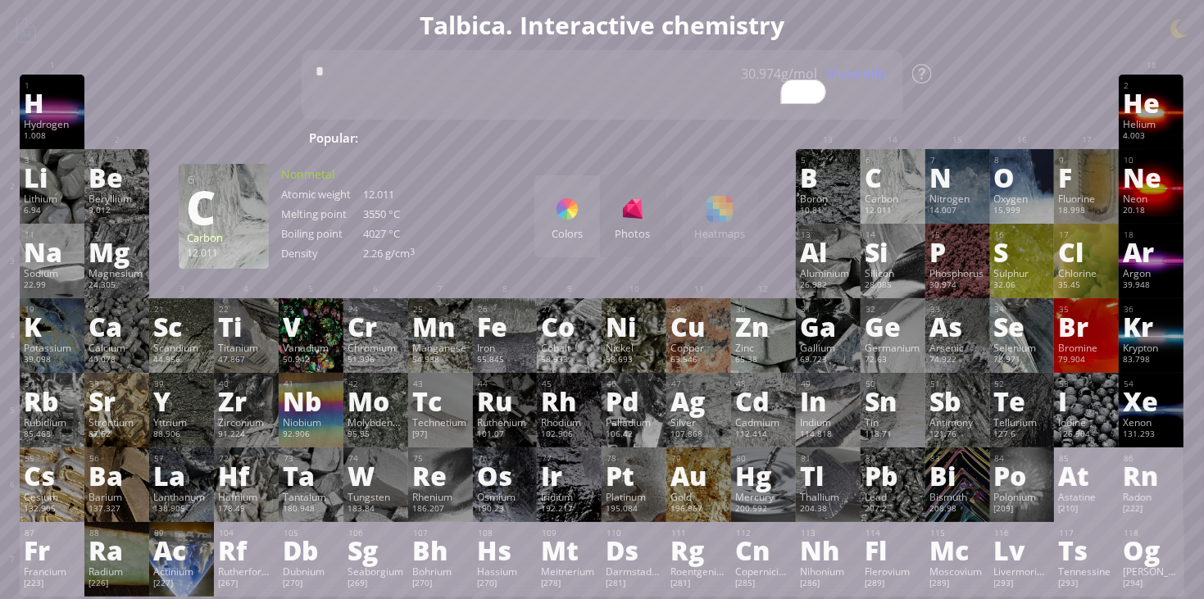
click at [666, 209] on div "Colors Photos Heatmaps Heatmaps Normal mode Melting point Boiling point Density…" at bounding box center [647, 216] width 224 height 82
click at [652, 207] on div "Colors Photos" at bounding box center [600, 216] width 131 height 82
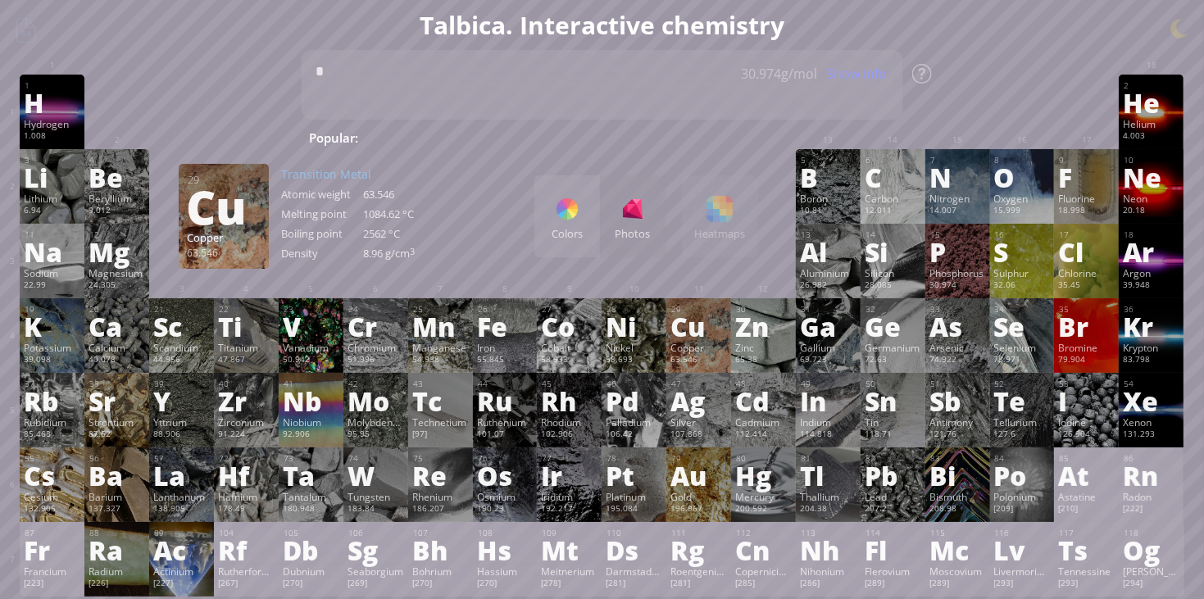
click at [620, 211] on div "Colors Photos" at bounding box center [600, 216] width 131 height 82
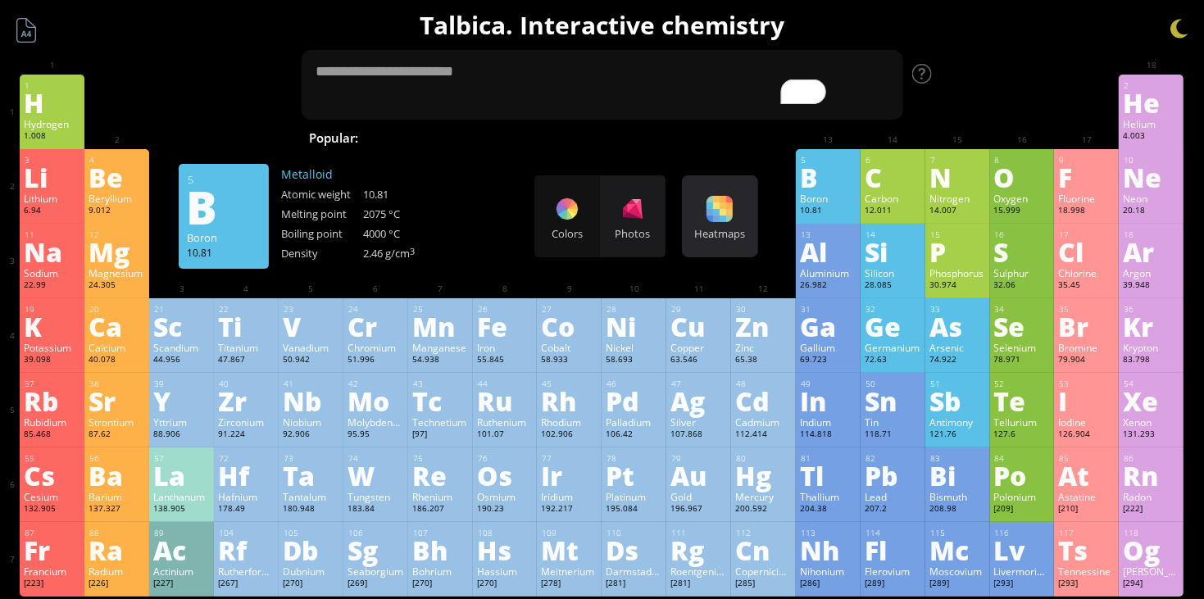
click at [746, 192] on div "Heatmaps Heatmaps Normal mode Melting point Boiling point Density Atomic weight…" at bounding box center [720, 216] width 76 height 82
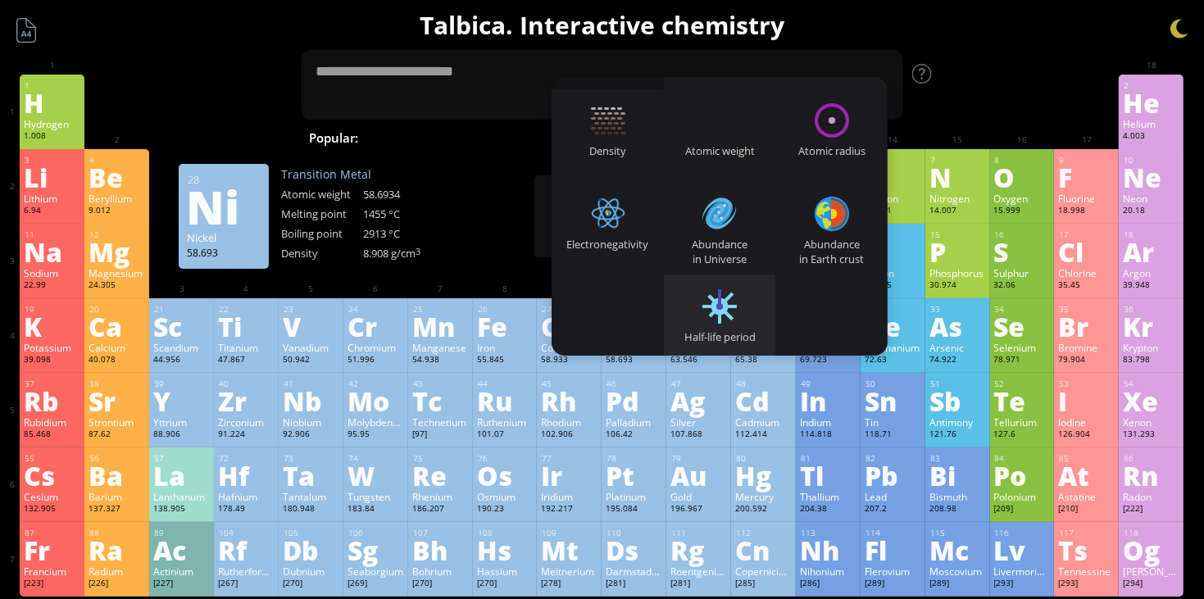
scroll to position [93, 0]
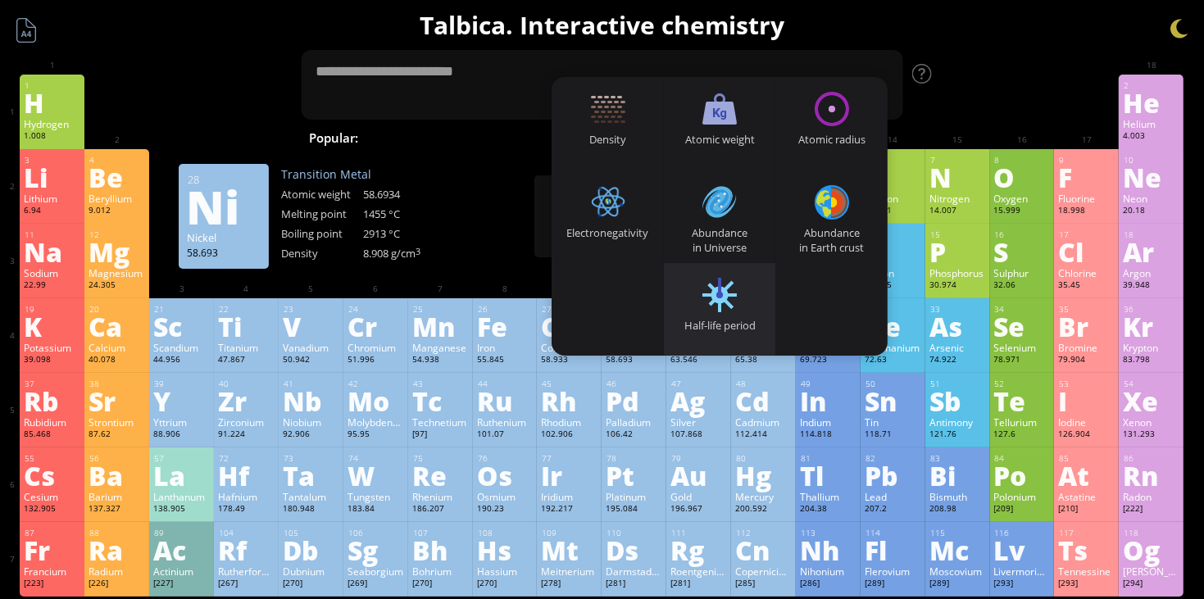
click at [735, 278] on div at bounding box center [720, 295] width 34 height 34
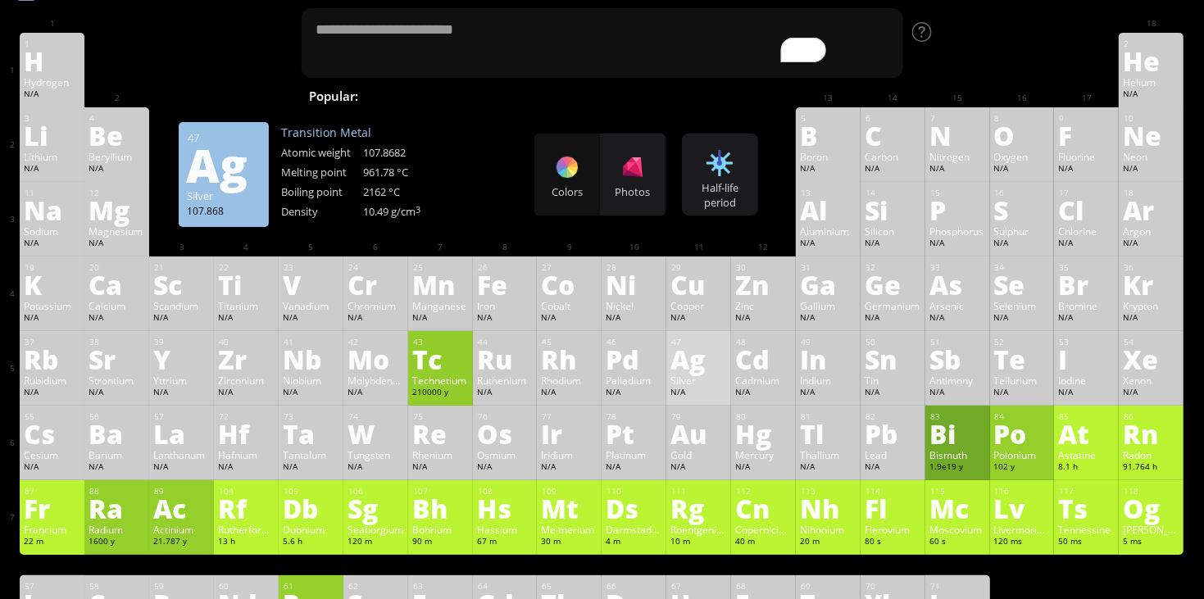
scroll to position [39, 0]
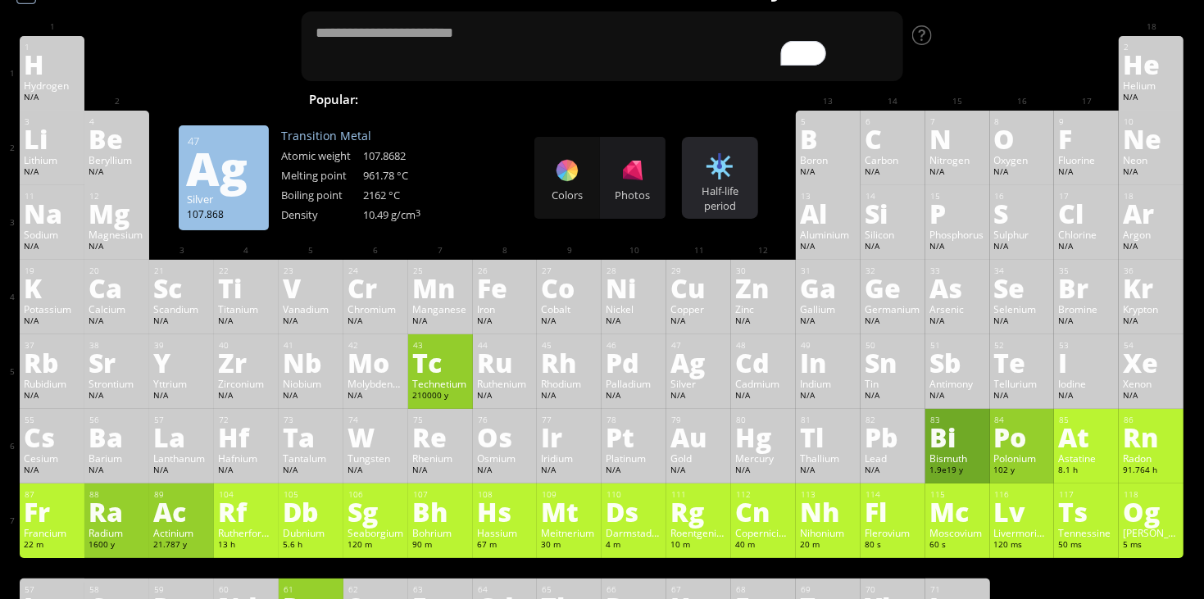
click at [710, 139] on div "Half-life period Heatmaps Normal mode Melting point Boiling point Density Atomi…" at bounding box center [720, 178] width 76 height 82
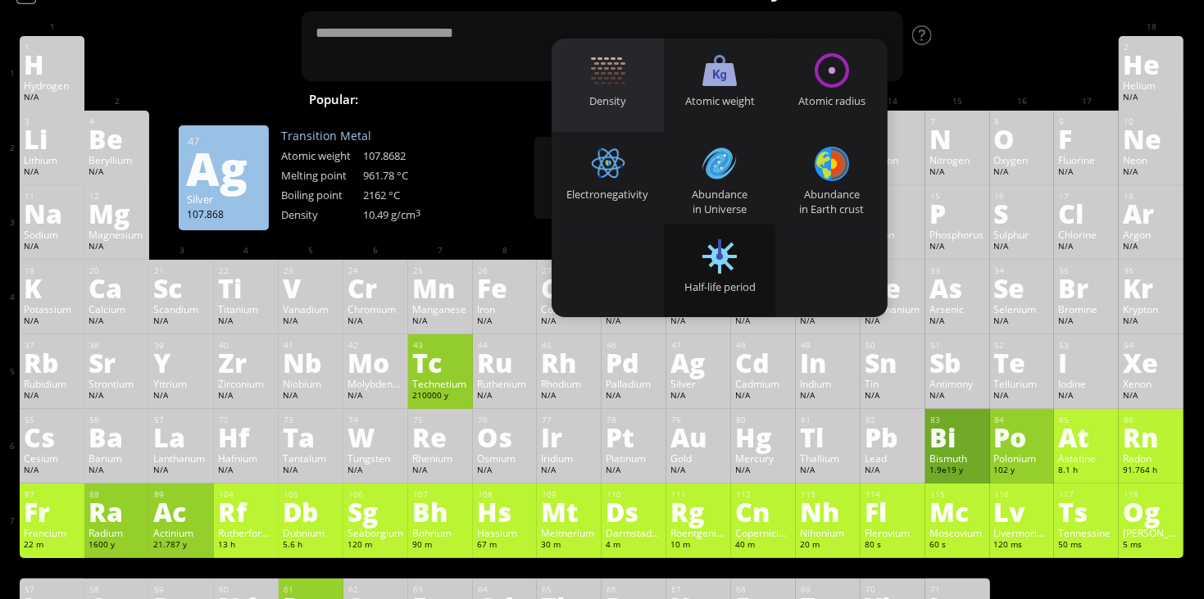
scroll to position [0, 0]
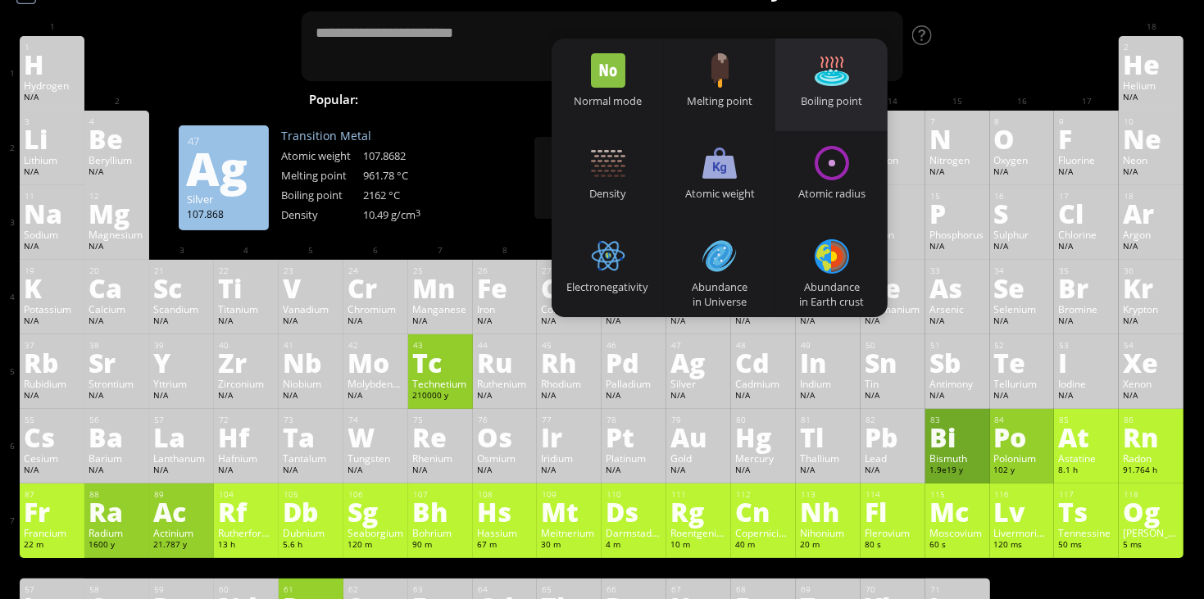
click at [833, 98] on div "Boiling point" at bounding box center [832, 100] width 112 height 15
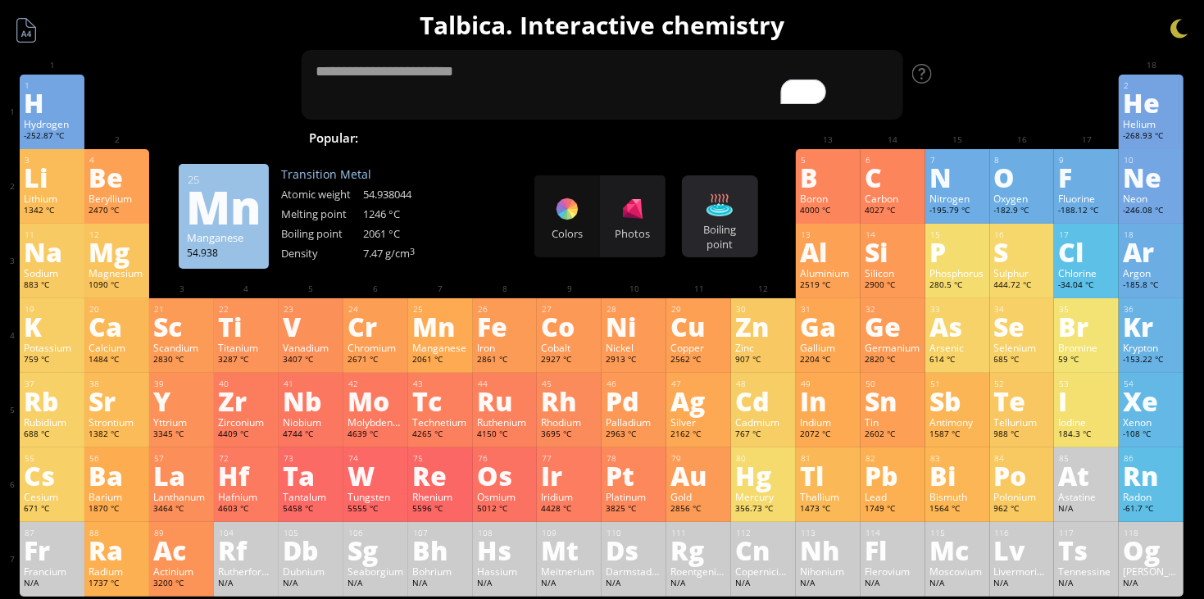
click at [700, 203] on div "Boiling point Heatmaps Normal mode Melting point Boiling point Density Atomic w…" at bounding box center [720, 216] width 76 height 82
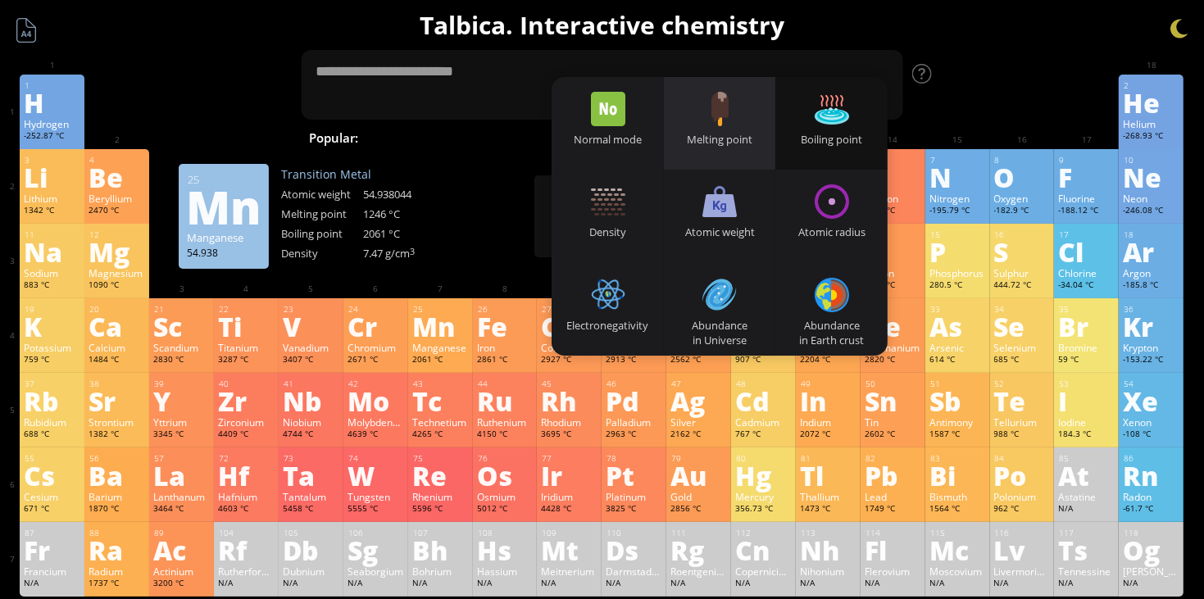
click at [750, 136] on div "Melting point" at bounding box center [720, 139] width 112 height 15
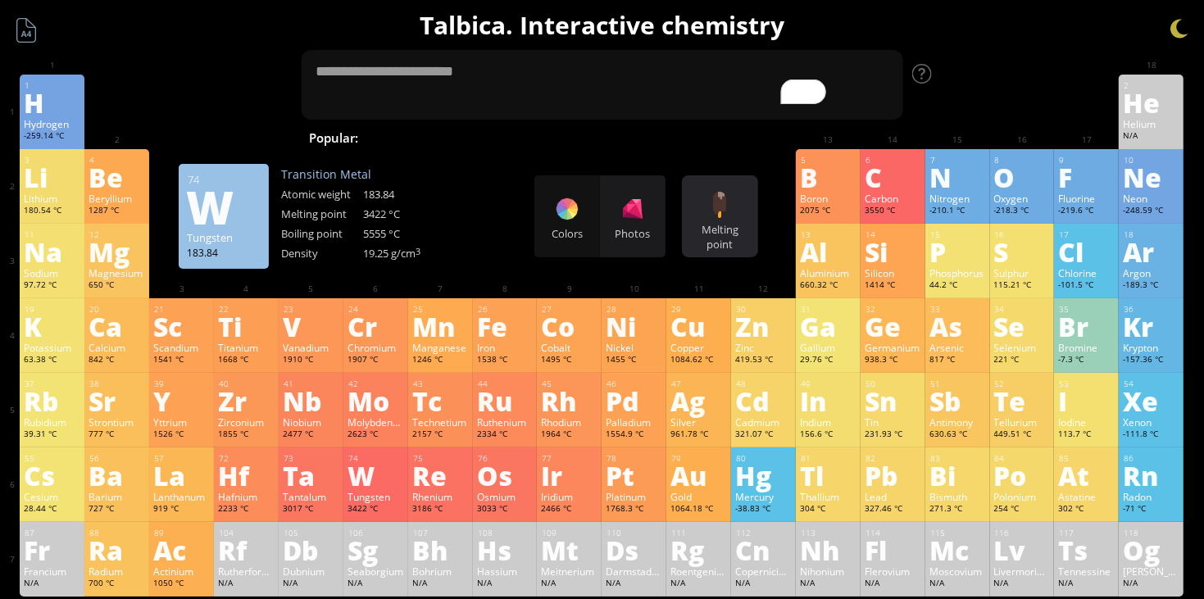
click at [725, 195] on div at bounding box center [720, 205] width 26 height 26
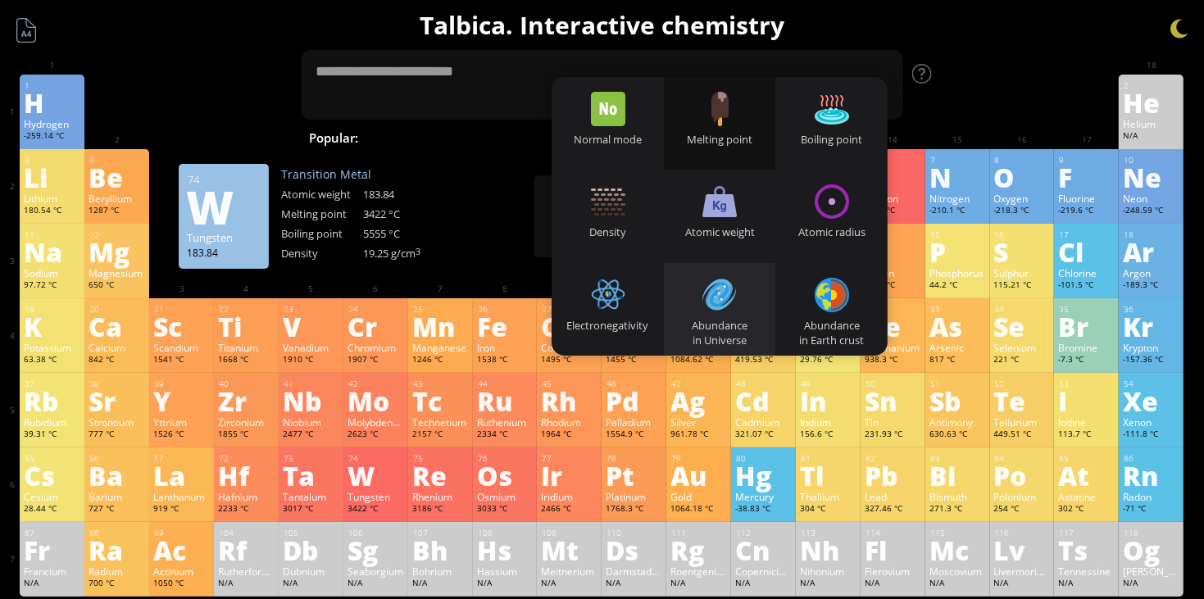
click at [703, 315] on div "Abundance in Universe" at bounding box center [720, 309] width 112 height 93
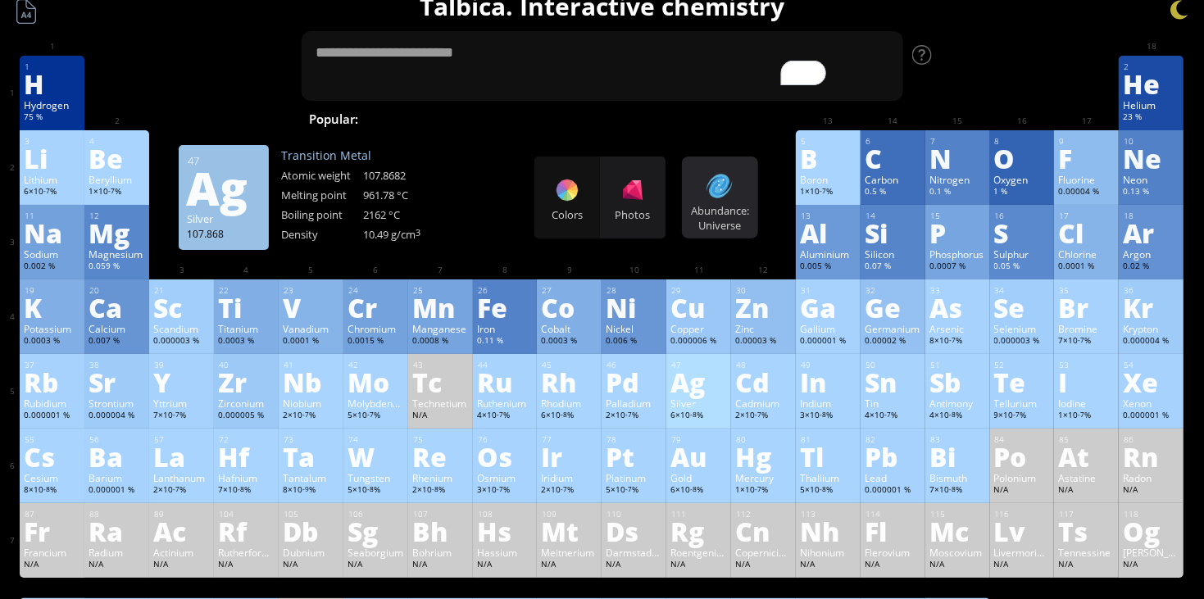
scroll to position [18, 0]
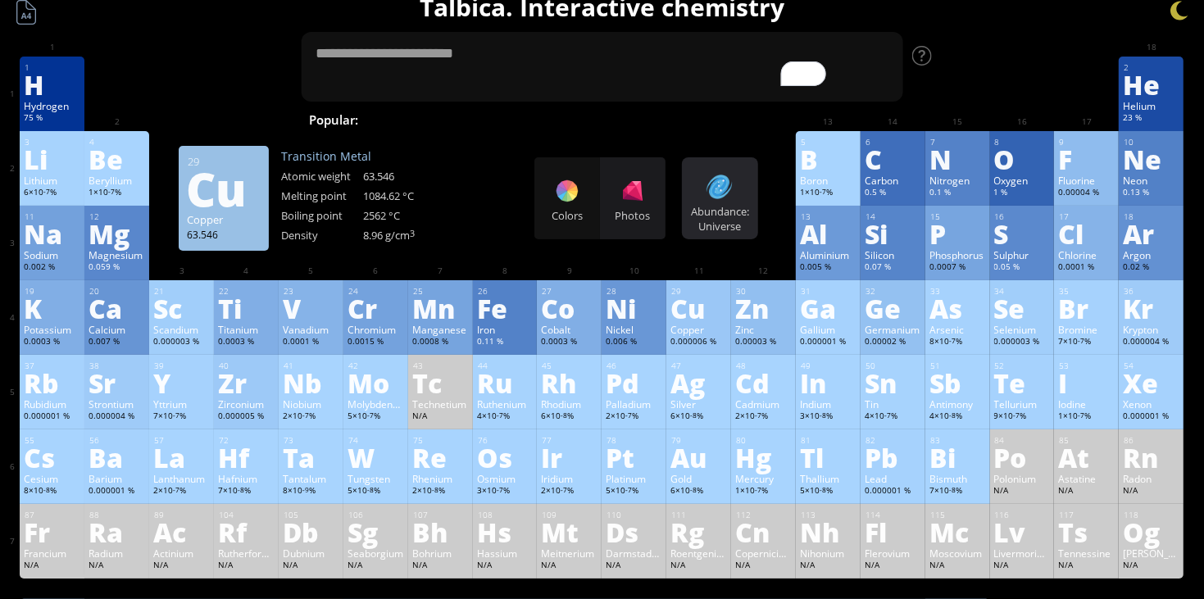
click at [724, 194] on div at bounding box center [720, 187] width 26 height 26
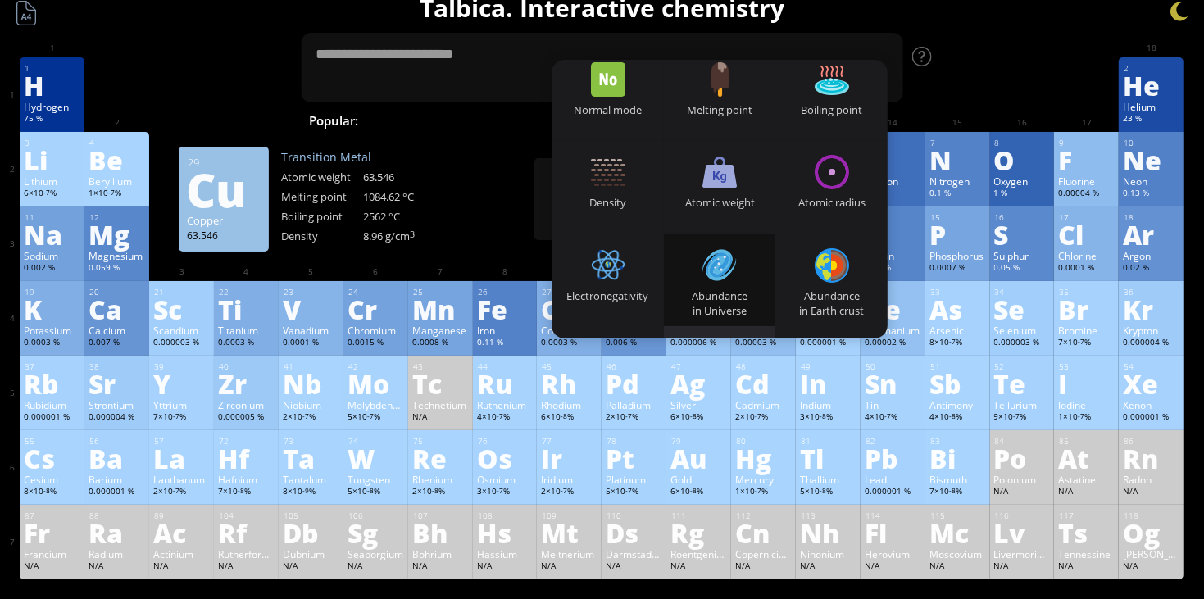
scroll to position [11, 0]
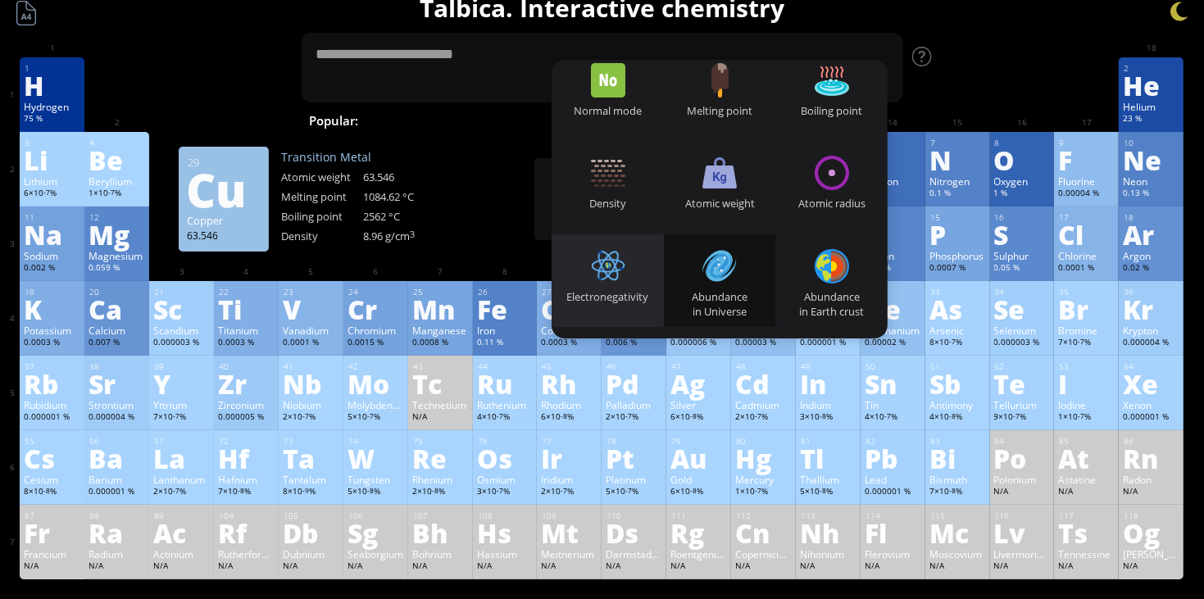
click at [638, 276] on div "Electronegativity" at bounding box center [608, 281] width 112 height 93
